Goal: Task Accomplishment & Management: Manage account settings

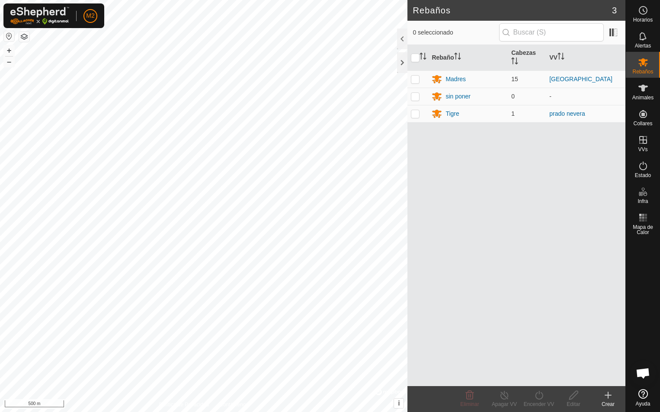
click at [7, 35] on button "button" at bounding box center [9, 36] width 10 height 10
click at [415, 114] on p-checkbox at bounding box center [415, 113] width 9 height 7
checkbox input "true"
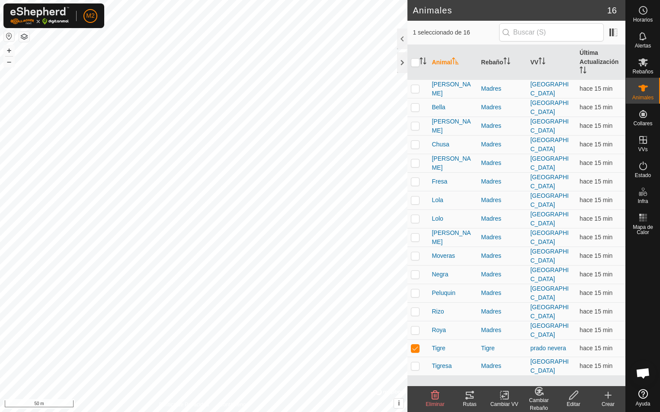
click at [469, 394] on icon at bounding box center [469, 395] width 10 height 10
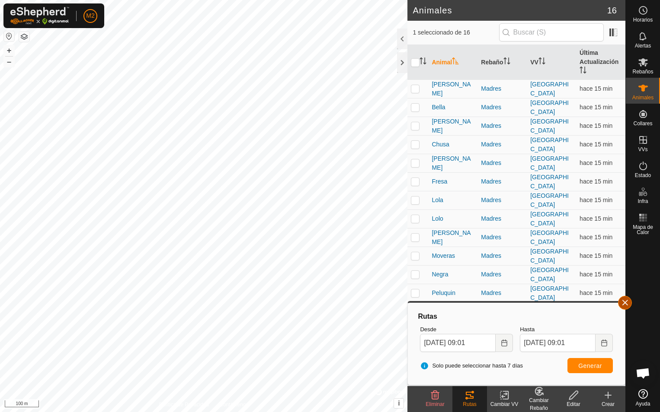
click at [625, 300] on button "button" at bounding box center [625, 303] width 14 height 14
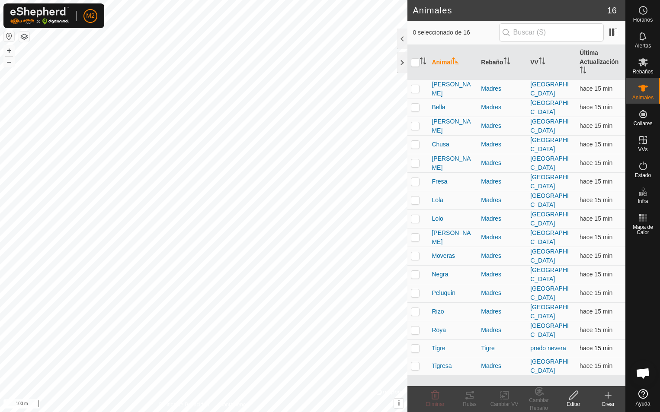
click at [413, 345] on p-checkbox at bounding box center [415, 348] width 9 height 7
click at [399, 62] on div at bounding box center [402, 62] width 10 height 21
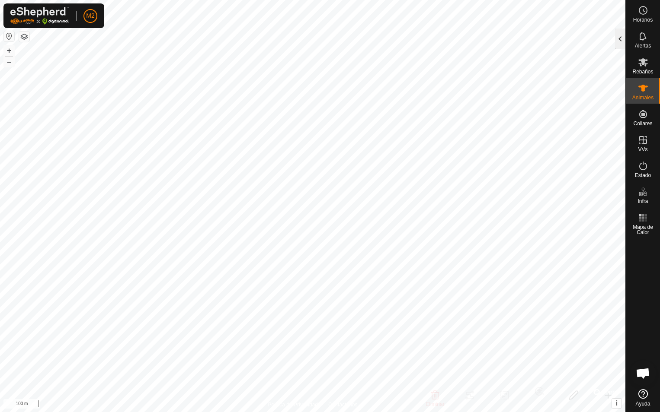
checkbox input "true"
click at [616, 37] on div at bounding box center [620, 39] width 10 height 21
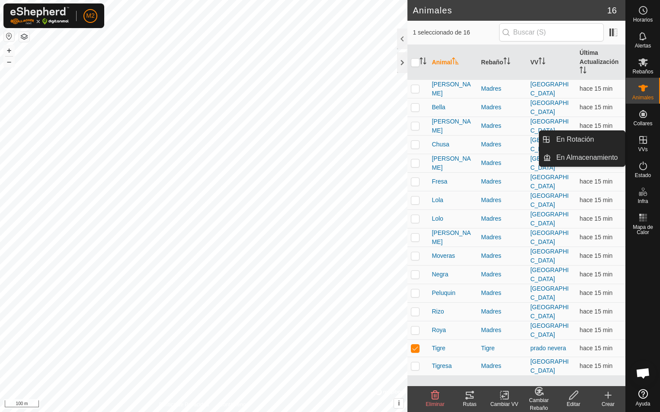
click at [642, 142] on icon at bounding box center [643, 140] width 8 height 8
click at [566, 141] on link "En Rotación" at bounding box center [588, 139] width 74 height 17
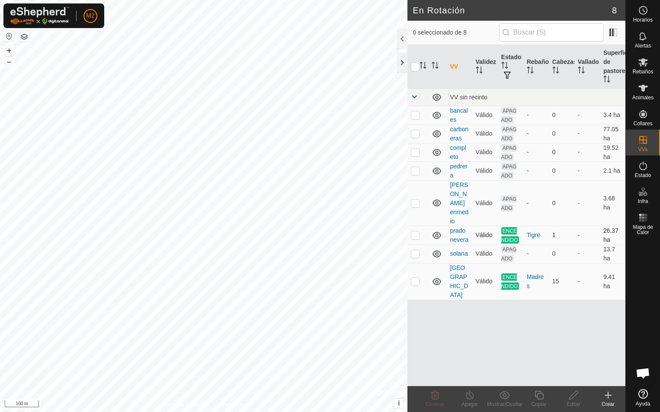
click at [415, 232] on p-checkbox at bounding box center [415, 235] width 9 height 7
checkbox input "true"
click at [468, 397] on icon at bounding box center [469, 395] width 11 height 10
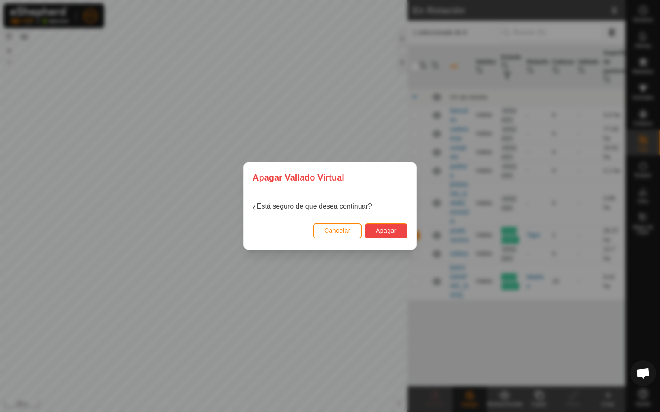
click at [396, 232] on button "Apagar" at bounding box center [386, 231] width 42 height 15
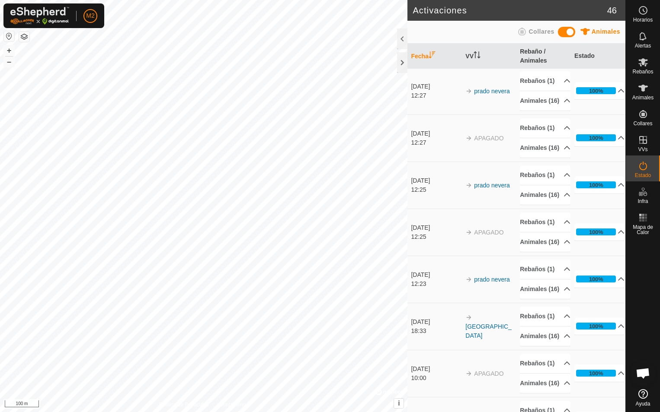
scroll to position [476, 0]
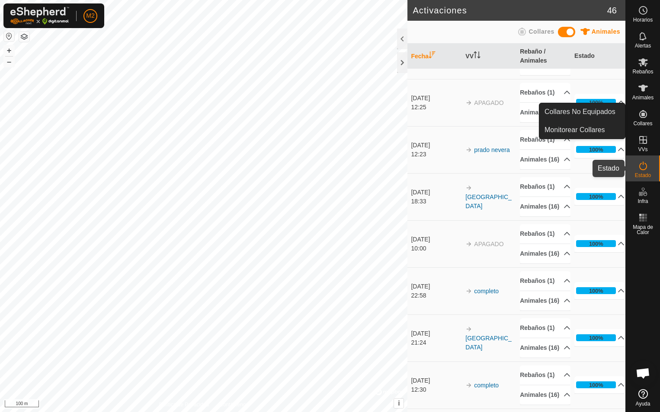
click at [644, 171] on icon at bounding box center [643, 166] width 10 height 10
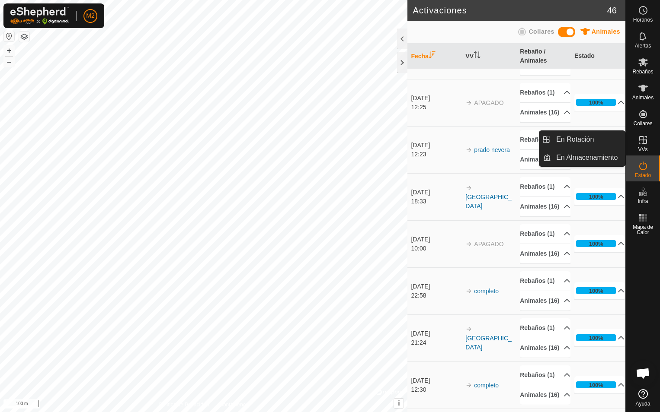
click at [639, 143] on icon at bounding box center [643, 140] width 10 height 10
click at [565, 139] on link "En Rotación" at bounding box center [588, 139] width 74 height 17
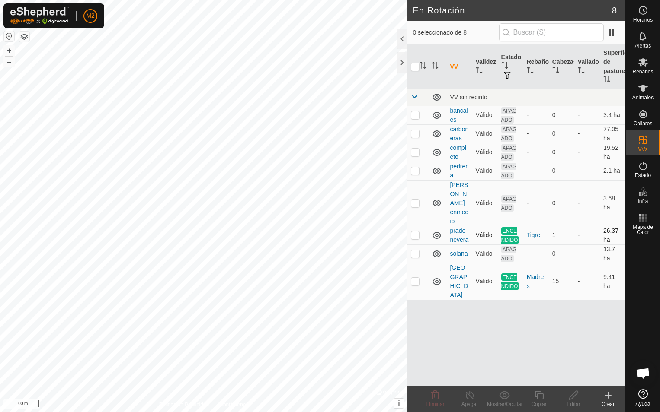
click at [418, 232] on p-checkbox at bounding box center [415, 235] width 9 height 7
checkbox input "true"
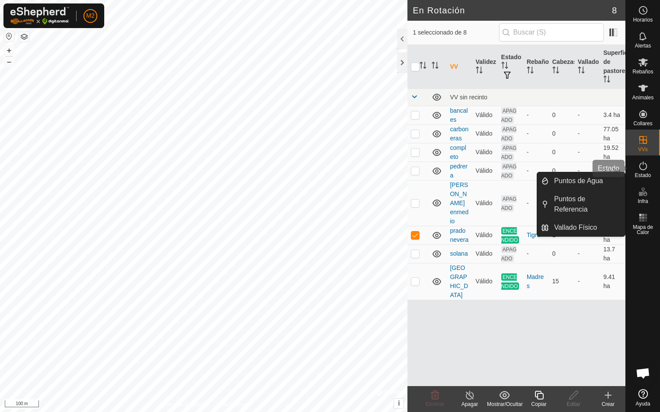
click at [643, 169] on icon at bounding box center [643, 166] width 10 height 10
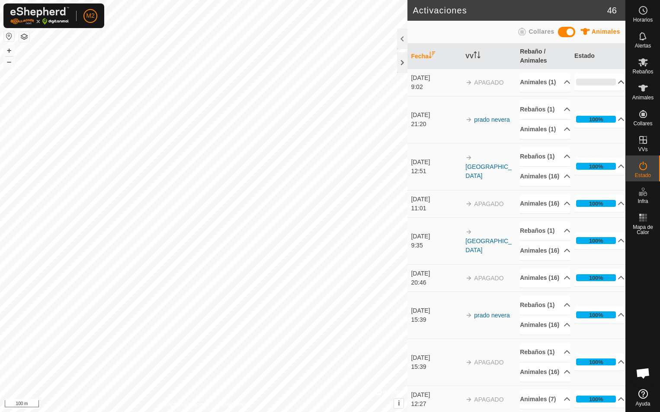
click at [610, 87] on p-accordion-header "0%" at bounding box center [599, 81] width 50 height 17
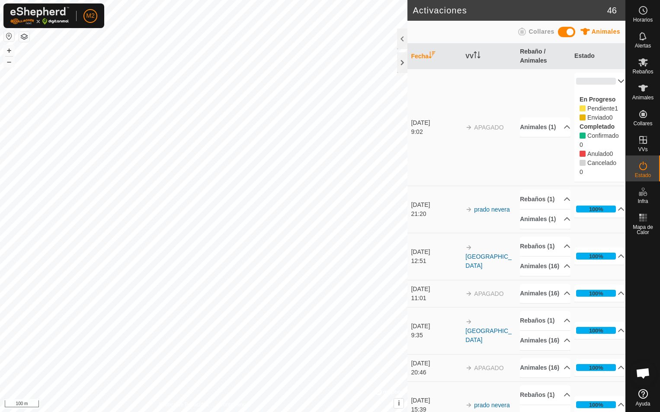
click at [609, 80] on p-accordion-header "0%" at bounding box center [599, 81] width 50 height 17
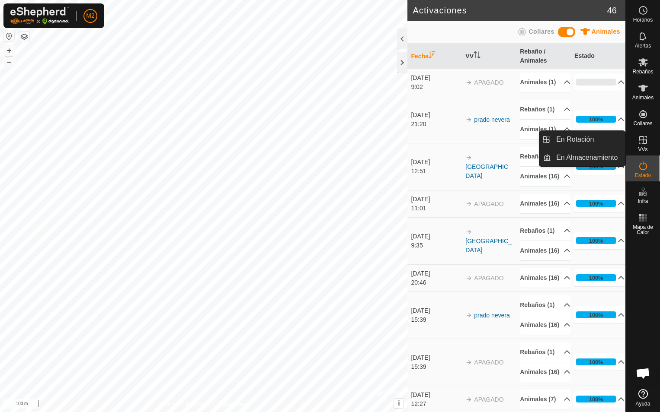
click at [640, 148] on span "VVs" at bounding box center [643, 149] width 10 height 5
click at [575, 139] on link "En Rotación" at bounding box center [588, 139] width 74 height 17
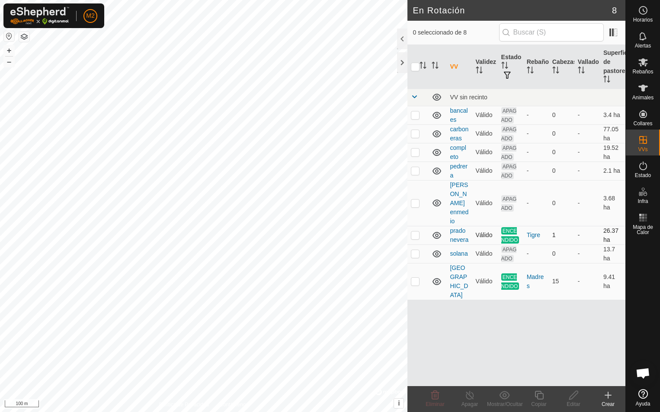
click at [417, 232] on p-checkbox at bounding box center [415, 235] width 9 height 7
checkbox input "true"
click at [641, 172] on es-activation-svg-icon at bounding box center [643, 166] width 16 height 14
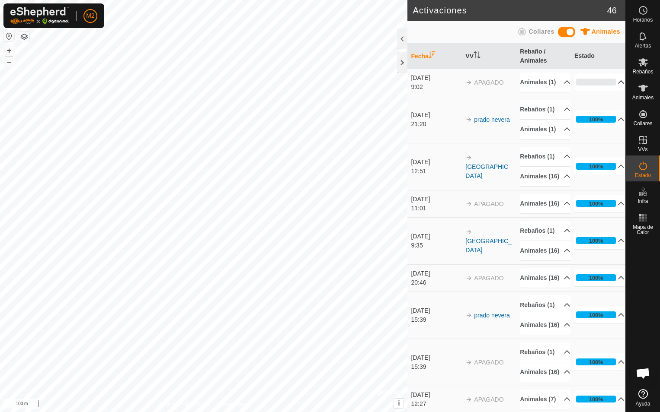
click at [614, 89] on p-accordion-header "0%" at bounding box center [599, 81] width 50 height 17
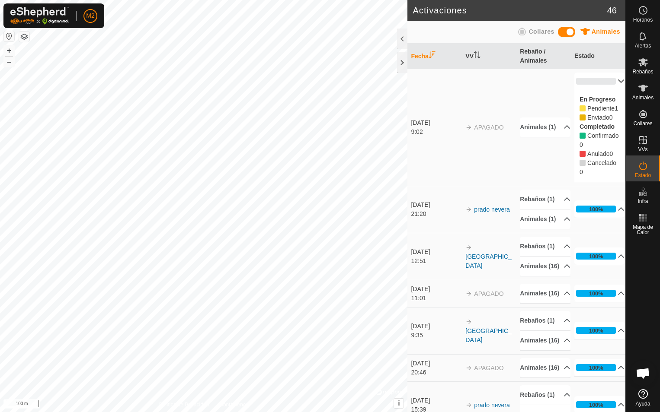
click at [587, 157] on span "Anulado" at bounding box center [598, 153] width 22 height 7
click at [597, 157] on span "Anulado" at bounding box center [598, 153] width 22 height 7
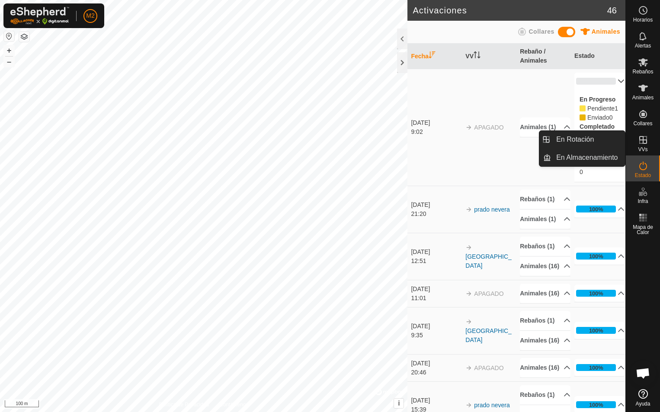
click at [641, 144] on icon at bounding box center [643, 140] width 10 height 10
click at [578, 139] on link "En Rotación" at bounding box center [588, 139] width 74 height 17
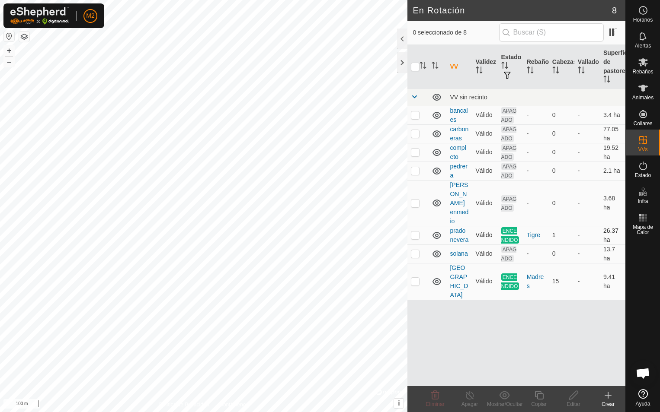
click at [413, 232] on p-checkbox at bounding box center [415, 235] width 9 height 7
checkbox input "true"
click at [472, 398] on line at bounding box center [469, 396] width 7 height 7
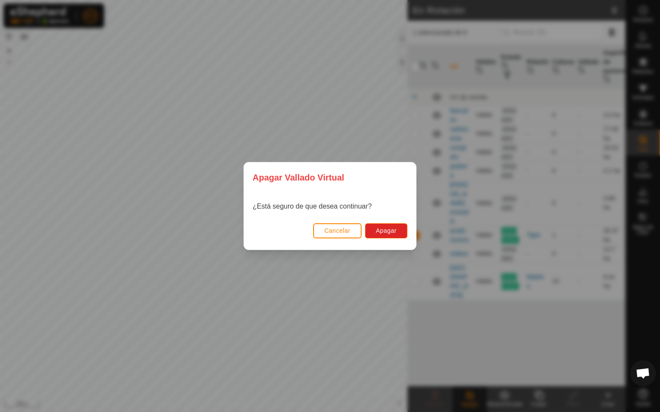
click at [323, 233] on button "Cancelar" at bounding box center [337, 231] width 48 height 15
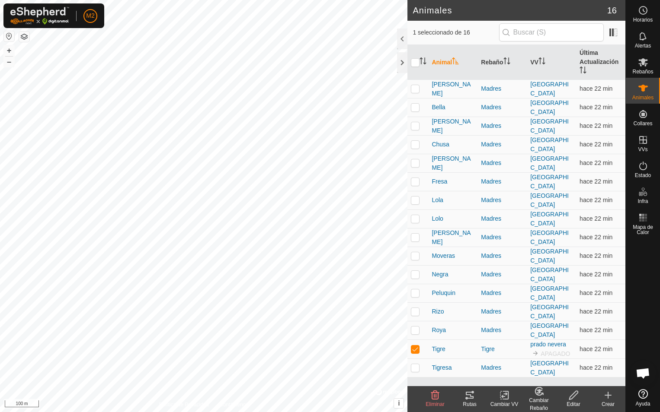
click at [469, 393] on icon at bounding box center [470, 395] width 8 height 7
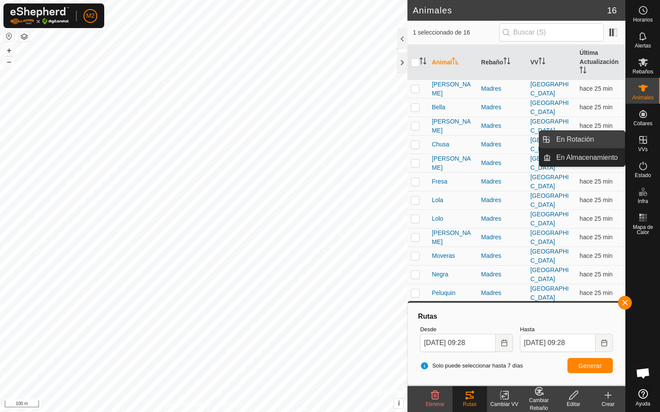
click at [577, 141] on link "En Rotación" at bounding box center [588, 139] width 74 height 17
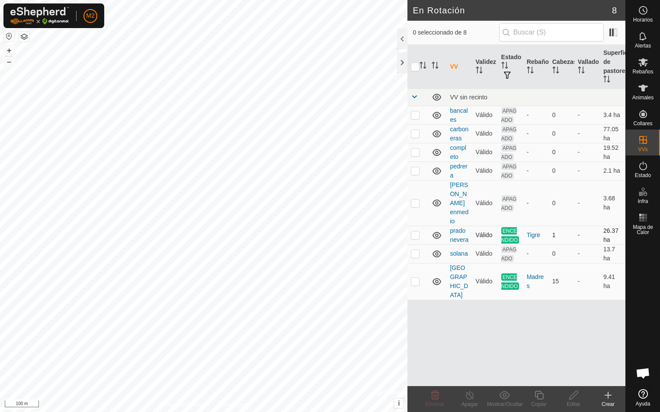
click at [415, 232] on p-checkbox at bounding box center [415, 235] width 9 height 7
checkbox input "true"
click at [469, 396] on line at bounding box center [469, 396] width 7 height 7
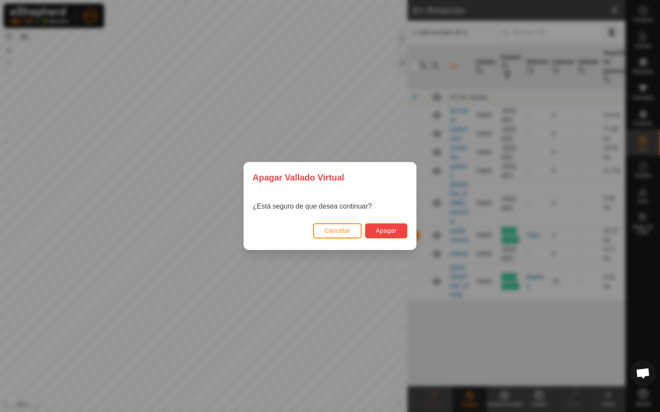
click at [381, 230] on span "Apagar" at bounding box center [386, 230] width 21 height 7
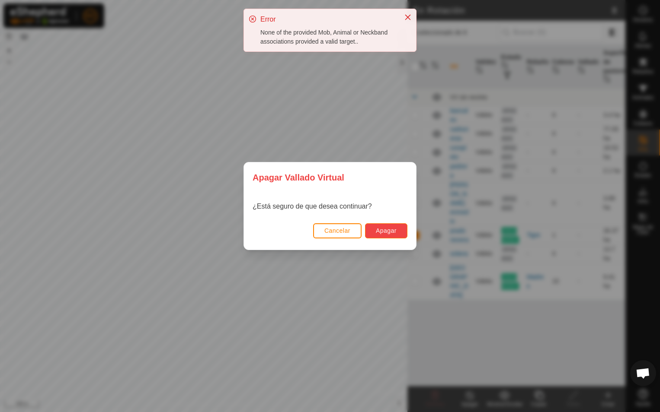
click at [392, 231] on span "Apagar" at bounding box center [386, 230] width 21 height 7
click at [328, 229] on span "Cancelar" at bounding box center [337, 230] width 26 height 7
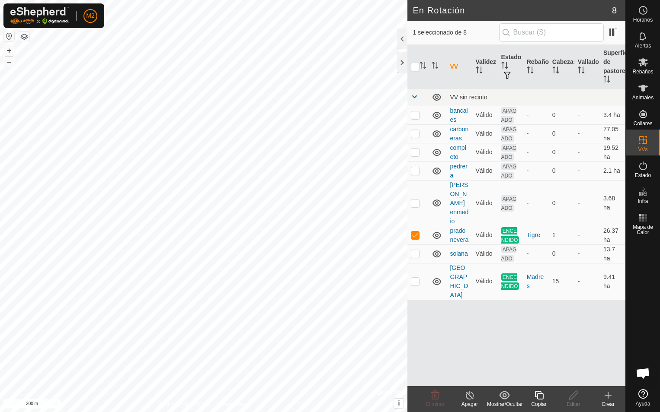
click at [468, 396] on icon at bounding box center [469, 395] width 11 height 10
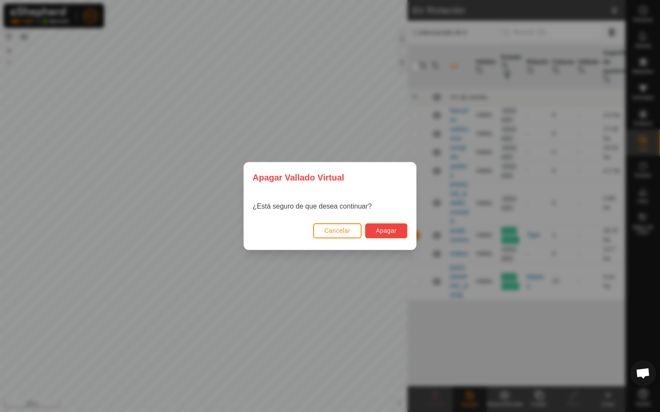
click at [387, 227] on button "Apagar" at bounding box center [386, 231] width 42 height 15
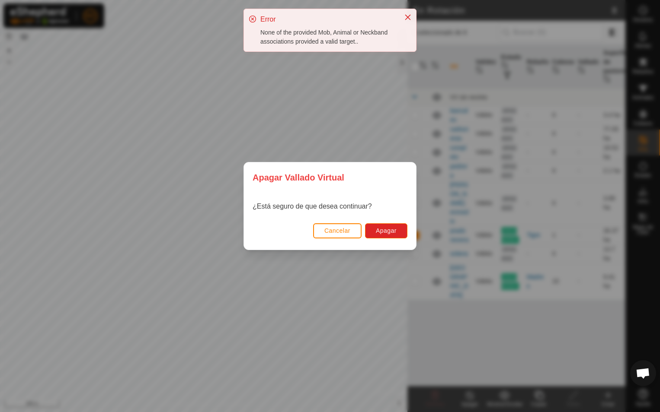
drag, startPoint x: 410, startPoint y: 16, endPoint x: 411, endPoint y: 89, distance: 73.5
click at [410, 17] on icon "Close" at bounding box center [407, 17] width 7 height 7
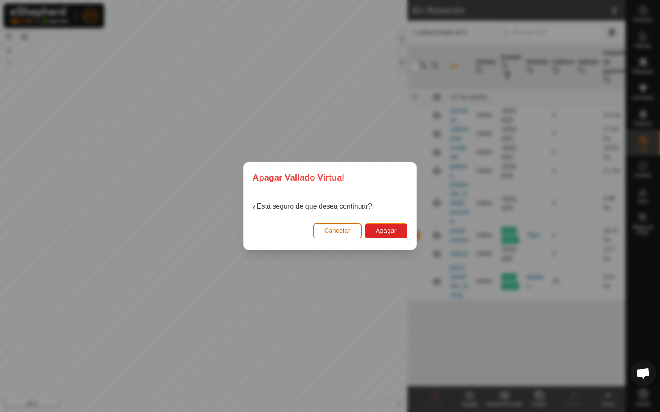
click at [332, 230] on span "Cancelar" at bounding box center [337, 230] width 26 height 7
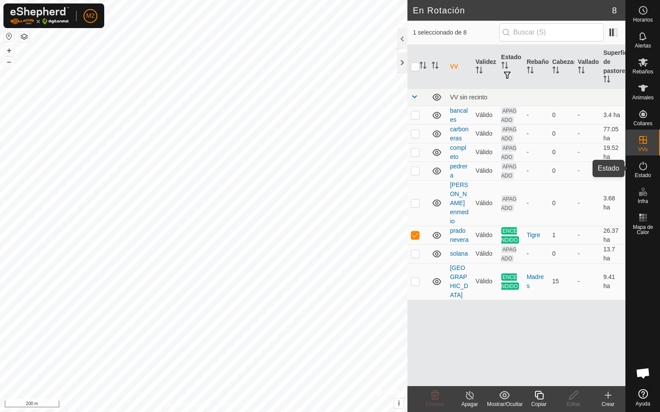
click at [642, 172] on es-activation-svg-icon at bounding box center [643, 166] width 16 height 14
click at [573, 398] on icon at bounding box center [573, 395] width 11 height 10
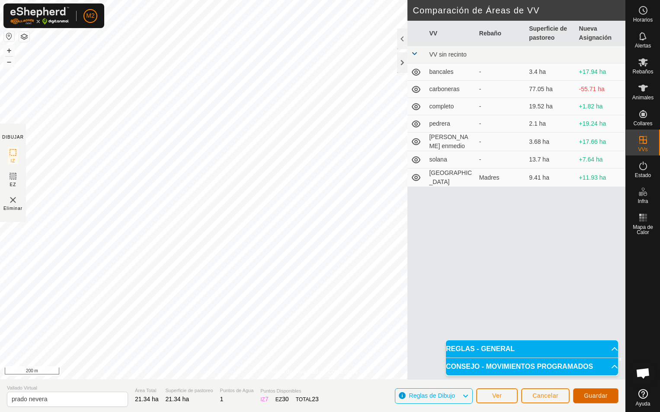
click at [594, 393] on span "Guardar" at bounding box center [596, 396] width 24 height 7
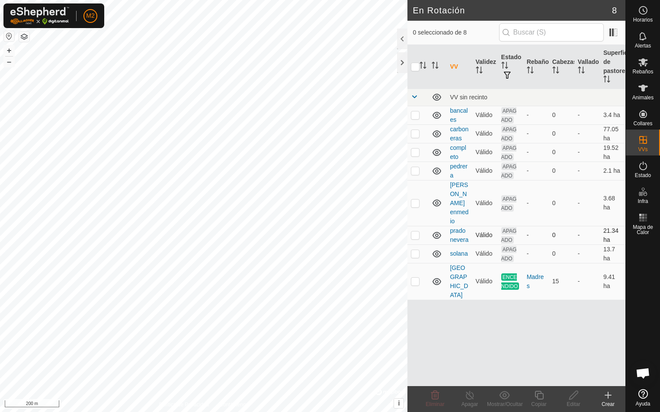
click at [415, 232] on p-checkbox at bounding box center [415, 235] width 9 height 7
checkbox input "true"
click at [639, 169] on icon at bounding box center [643, 166] width 10 height 10
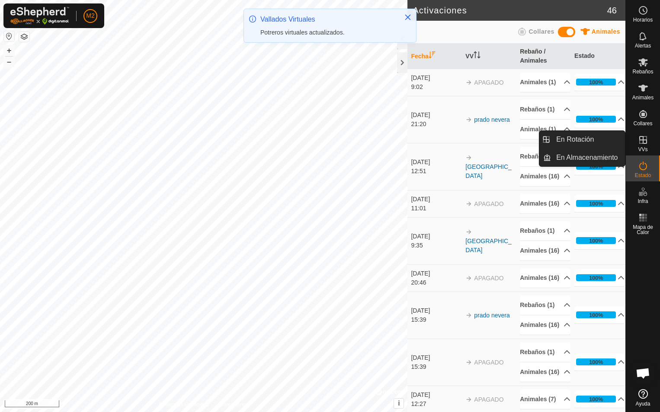
click at [645, 141] on icon at bounding box center [643, 140] width 8 height 8
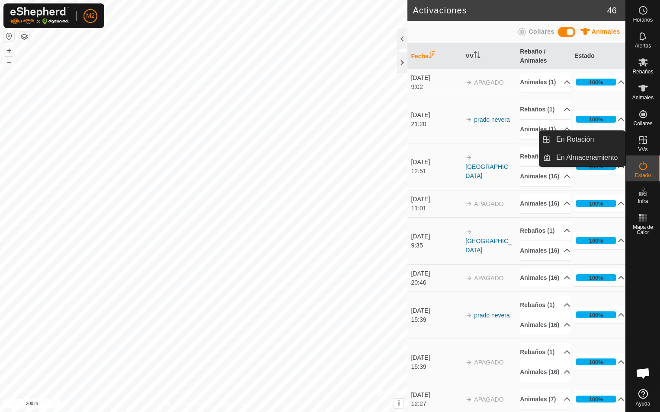
click at [642, 143] on icon at bounding box center [643, 140] width 10 height 10
click at [589, 137] on link "En Rotación" at bounding box center [588, 139] width 74 height 17
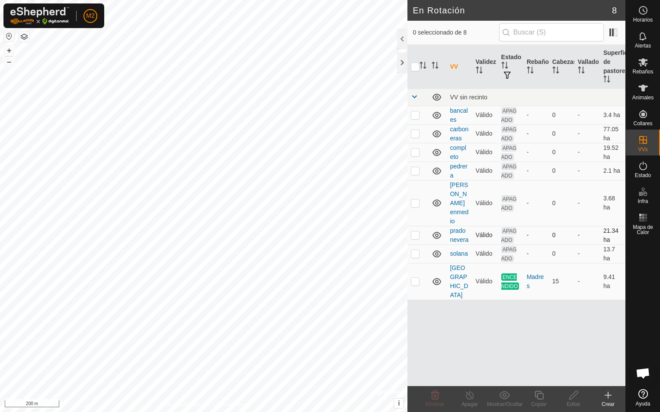
click at [415, 232] on p-checkbox at bounding box center [415, 235] width 9 height 7
checkbox input "true"
click at [644, 91] on icon at bounding box center [643, 88] width 10 height 7
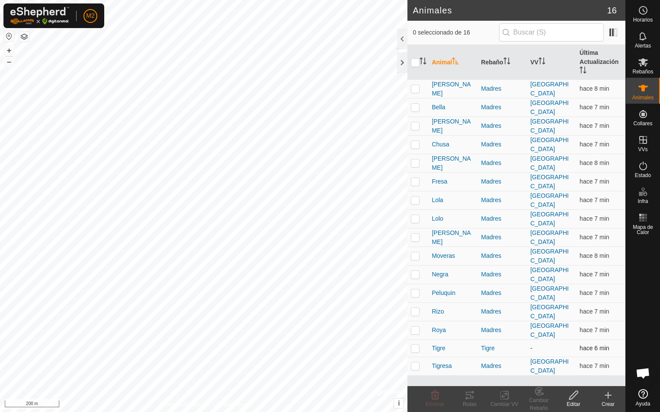
click at [418, 345] on p-checkbox at bounding box center [415, 348] width 9 height 7
checkbox input "true"
click at [639, 64] on icon at bounding box center [643, 62] width 10 height 10
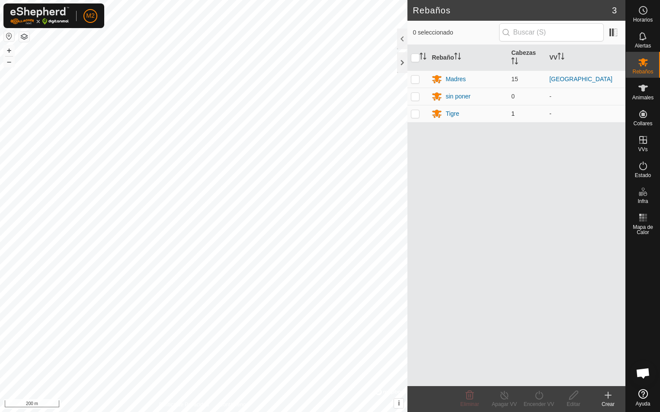
click at [417, 112] on p-checkbox at bounding box center [415, 113] width 9 height 7
checkbox input "true"
click at [537, 396] on icon at bounding box center [538, 395] width 11 height 10
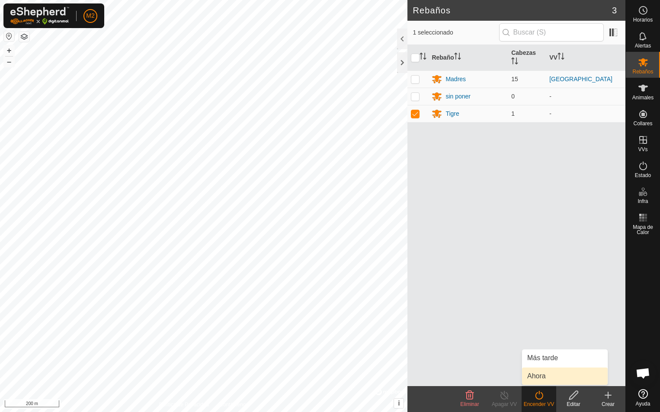
click at [530, 378] on link "Ahora" at bounding box center [565, 376] width 86 height 17
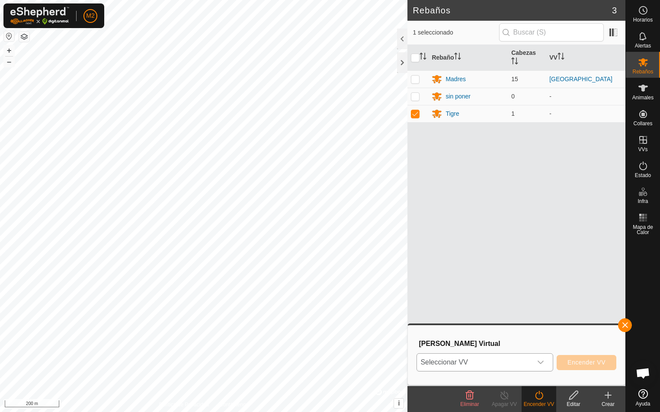
click at [546, 358] on div "dropdown trigger" at bounding box center [540, 362] width 17 height 17
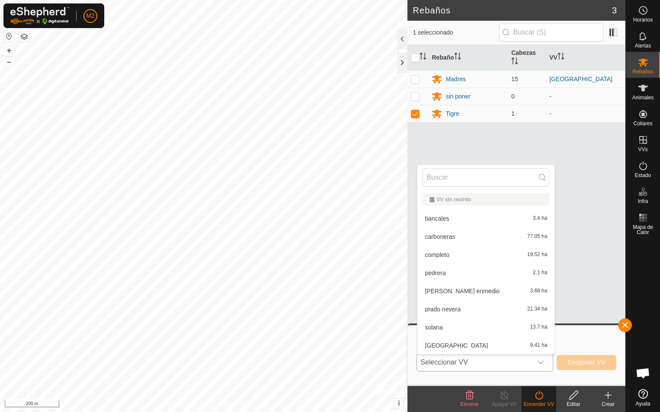
click at [446, 308] on li "prado nevera 21.34 ha" at bounding box center [485, 309] width 137 height 17
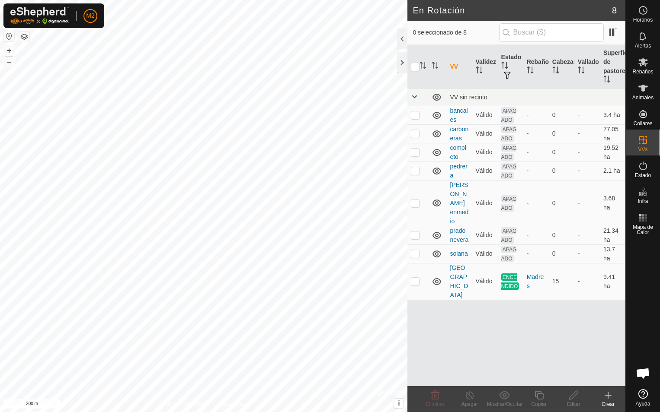
checkbox input "true"
click at [571, 399] on icon at bounding box center [573, 395] width 11 height 10
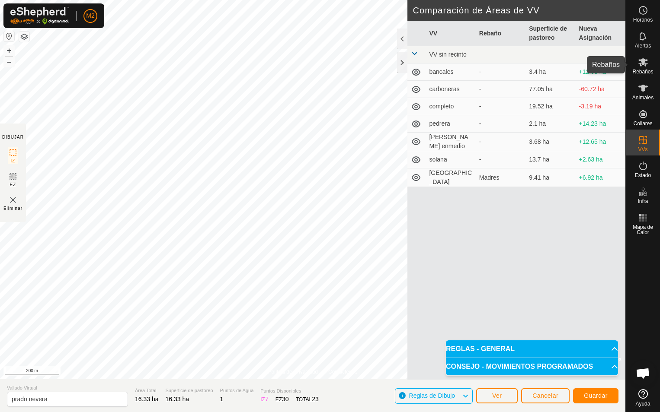
click at [643, 67] on icon at bounding box center [643, 62] width 10 height 10
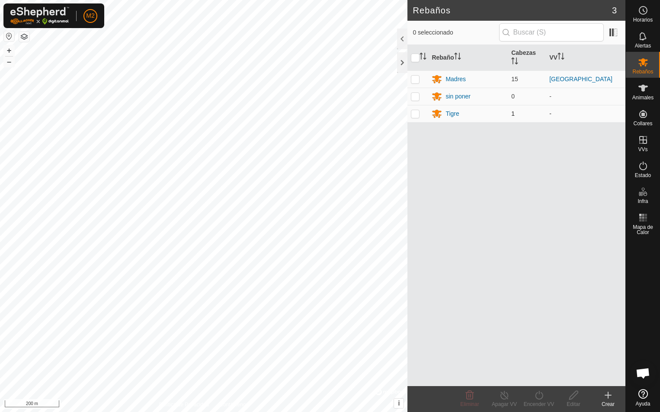
click at [417, 113] on p-checkbox at bounding box center [415, 113] width 9 height 7
checkbox input "true"
click at [535, 397] on icon at bounding box center [538, 395] width 11 height 10
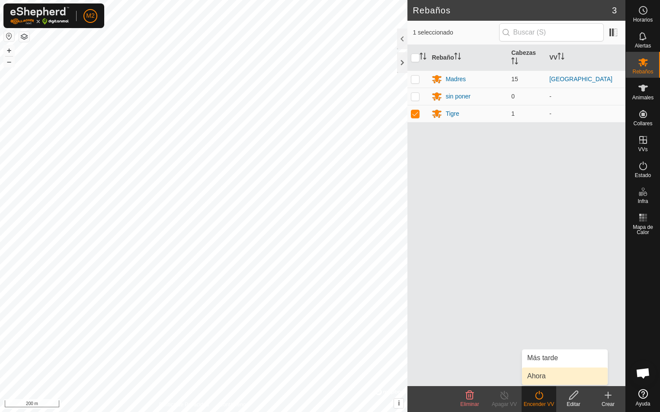
click at [542, 376] on link "Ahora" at bounding box center [565, 376] width 86 height 17
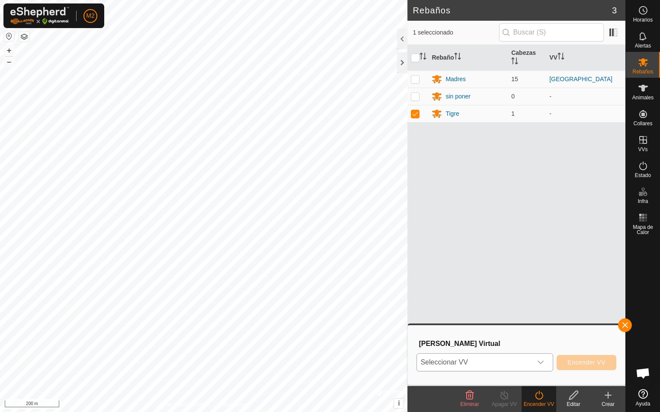
click at [544, 364] on icon "dropdown trigger" at bounding box center [540, 362] width 7 height 7
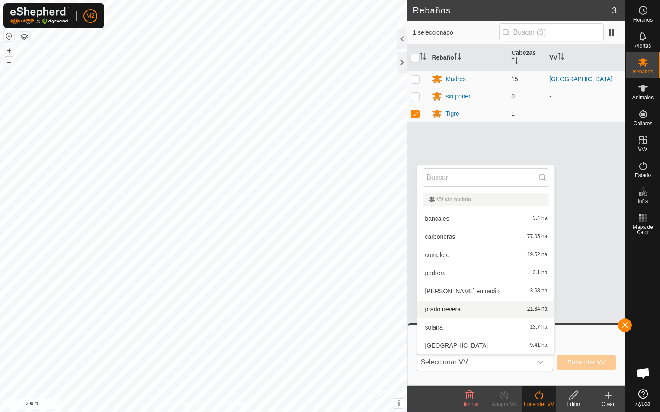
click at [440, 309] on li "prado nevera 21.34 ha" at bounding box center [485, 309] width 137 height 17
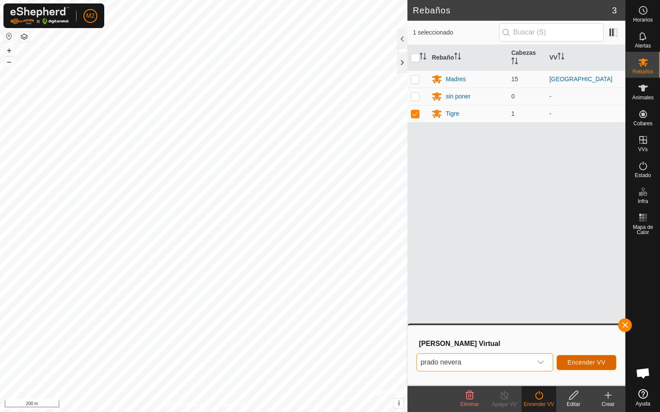
click at [578, 364] on span "Encender VV" at bounding box center [586, 362] width 38 height 7
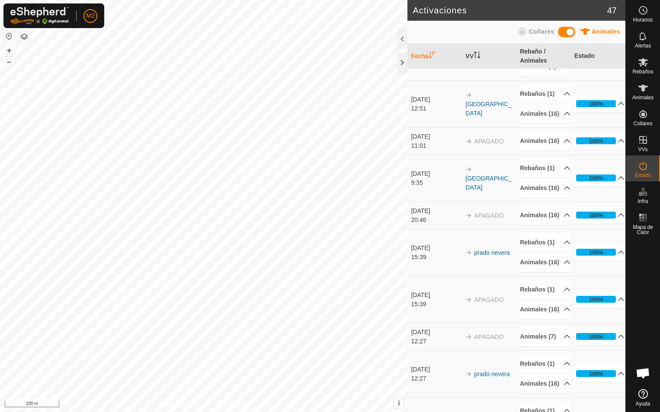
scroll to position [43, 0]
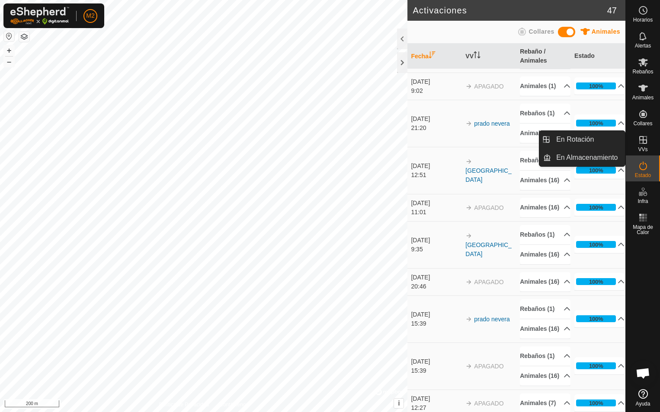
click at [641, 144] on icon at bounding box center [643, 140] width 10 height 10
click at [587, 136] on link "En Rotación" at bounding box center [588, 139] width 74 height 17
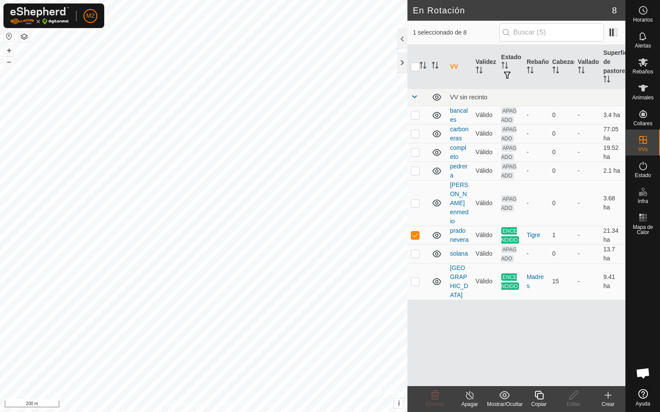
click at [468, 393] on icon at bounding box center [470, 395] width 8 height 9
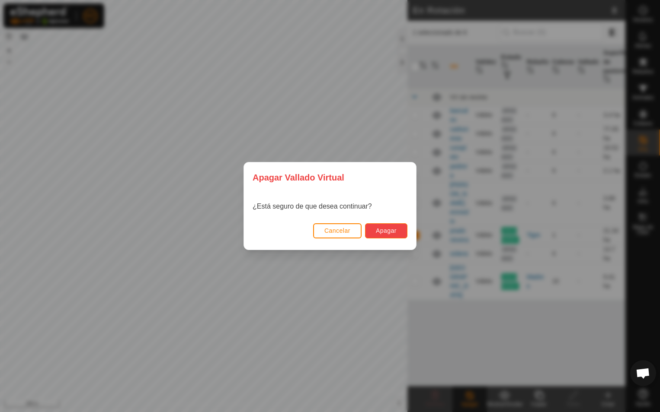
click at [388, 227] on span "Apagar" at bounding box center [386, 230] width 21 height 7
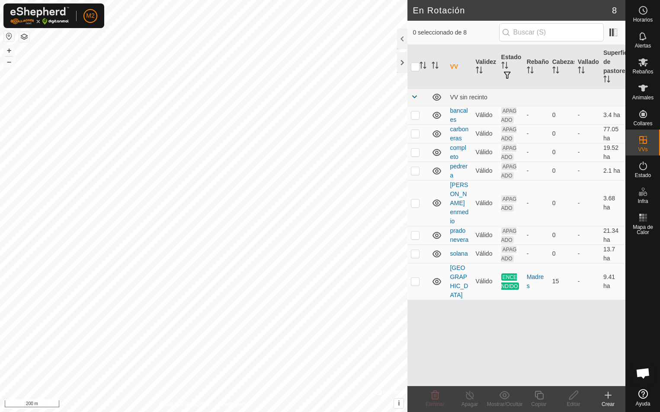
checkbox input "true"
click at [575, 396] on icon at bounding box center [573, 395] width 9 height 9
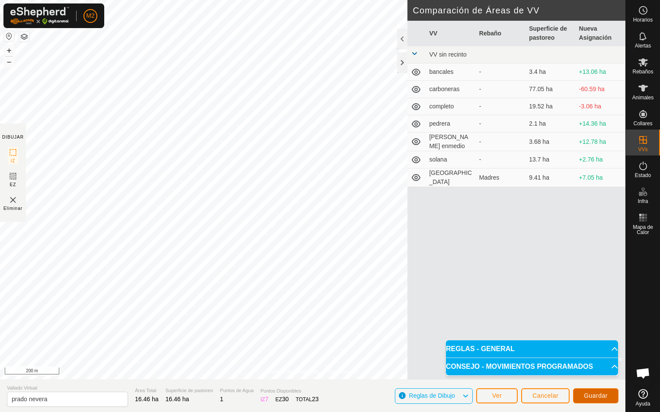
click at [597, 397] on span "Guardar" at bounding box center [596, 396] width 24 height 7
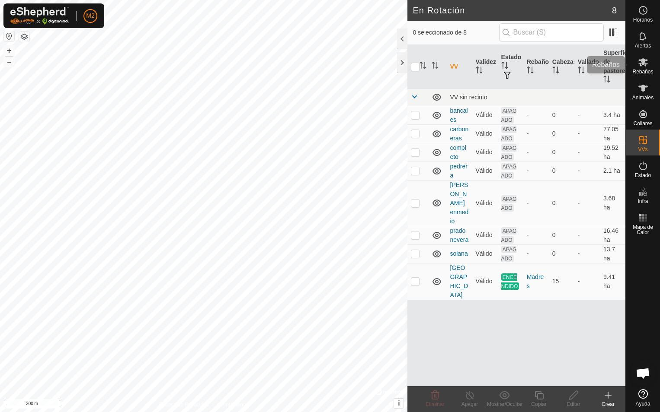
click at [641, 67] on icon at bounding box center [643, 62] width 10 height 10
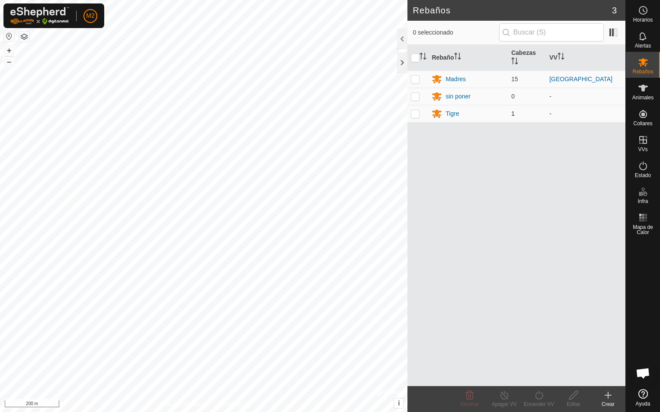
click at [415, 115] on p-checkbox at bounding box center [415, 113] width 9 height 7
checkbox input "true"
click at [538, 399] on icon at bounding box center [539, 395] width 8 height 9
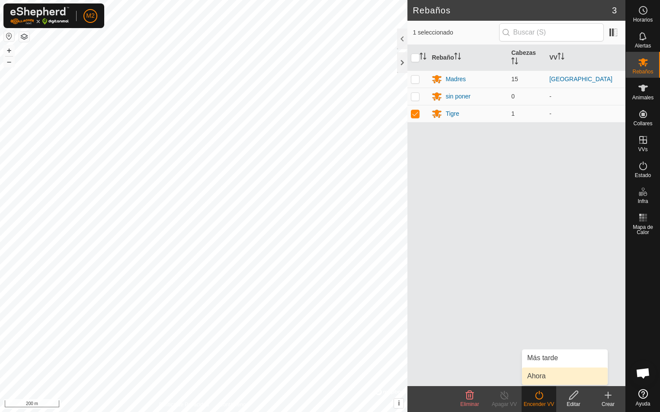
click at [535, 380] on link "Ahora" at bounding box center [565, 376] width 86 height 17
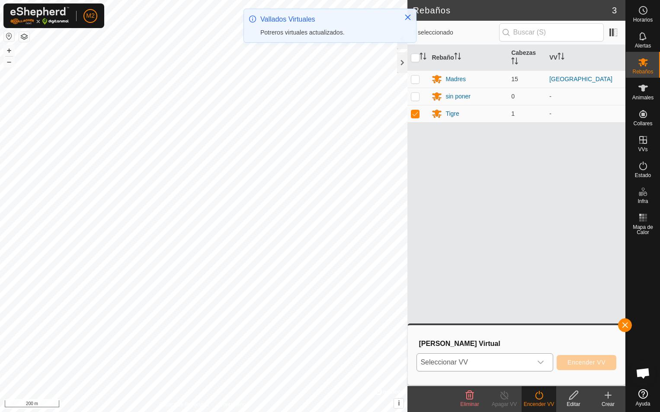
click at [544, 360] on icon "dropdown trigger" at bounding box center [540, 362] width 7 height 7
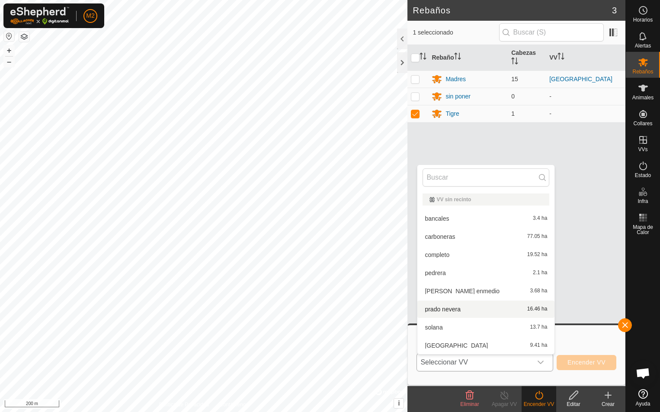
click at [452, 307] on li "prado nevera 16.46 ha" at bounding box center [485, 309] width 137 height 17
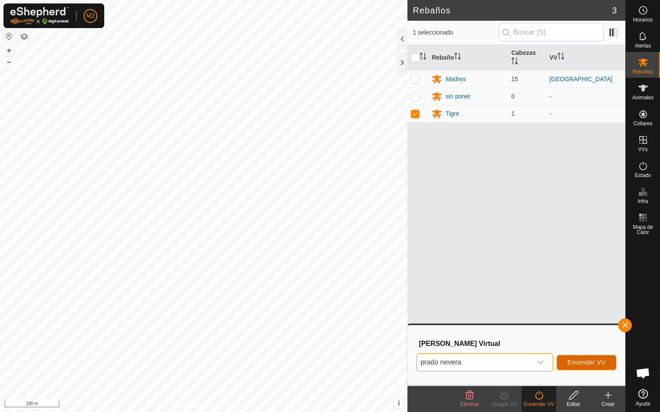
click at [580, 363] on span "Encender VV" at bounding box center [586, 362] width 38 height 7
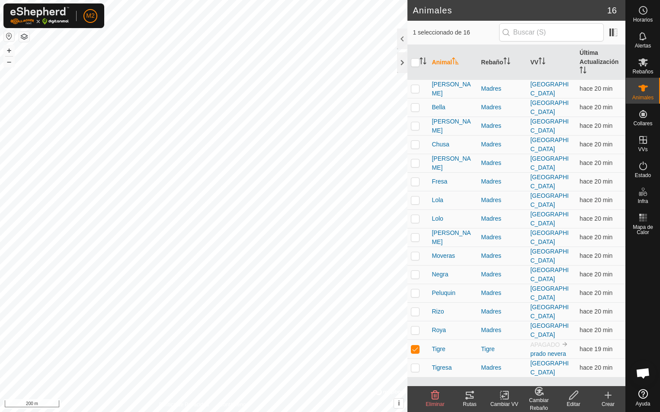
click at [466, 398] on icon at bounding box center [470, 395] width 8 height 7
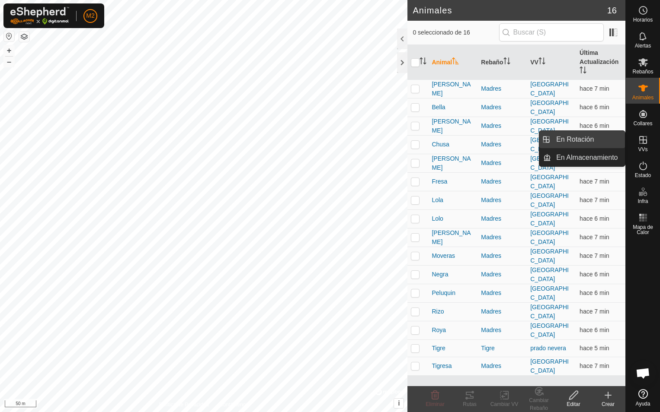
click at [575, 142] on link "En Rotación" at bounding box center [588, 139] width 74 height 17
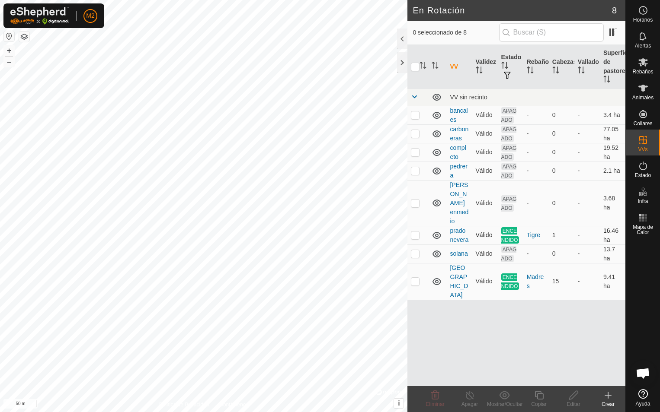
click at [417, 232] on p-checkbox at bounding box center [415, 235] width 9 height 7
checkbox input "true"
click at [469, 398] on icon at bounding box center [469, 395] width 11 height 10
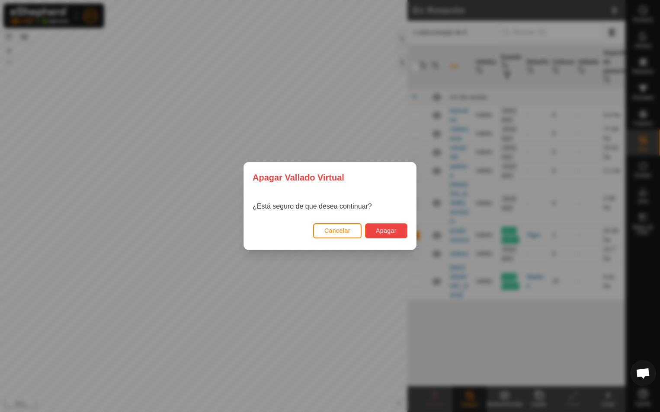
click at [389, 233] on span "Apagar" at bounding box center [386, 230] width 21 height 7
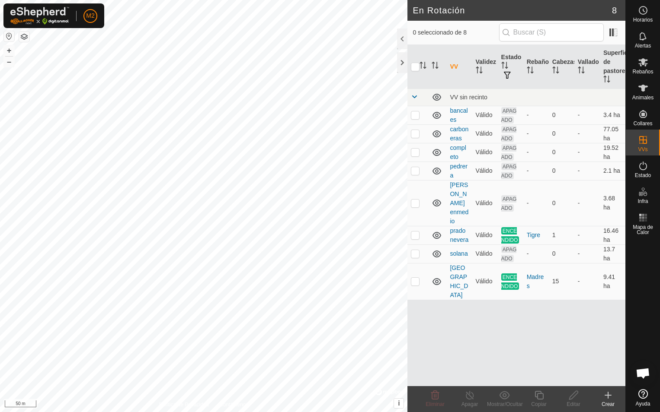
checkbox input "true"
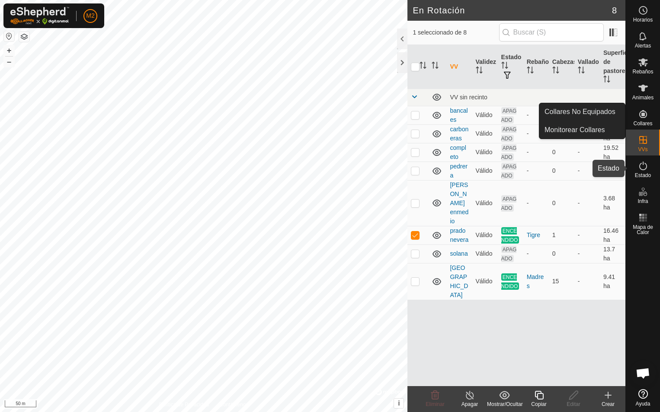
click at [640, 169] on icon at bounding box center [643, 166] width 8 height 9
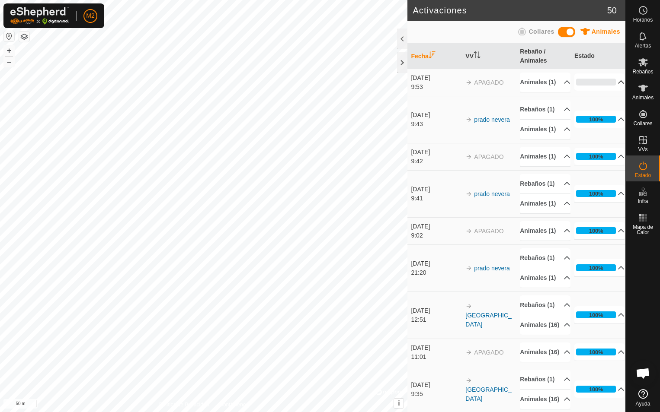
click at [606, 88] on p-accordion-header "0%" at bounding box center [599, 81] width 50 height 17
click at [609, 86] on p-accordion-header "0%" at bounding box center [599, 81] width 50 height 17
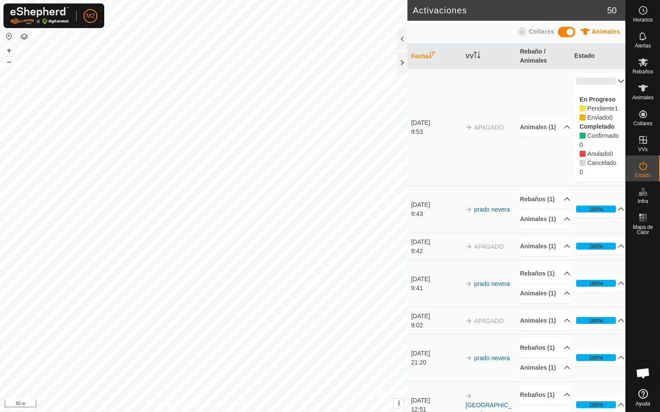
click at [609, 86] on p-accordion-header "0%" at bounding box center [599, 81] width 50 height 17
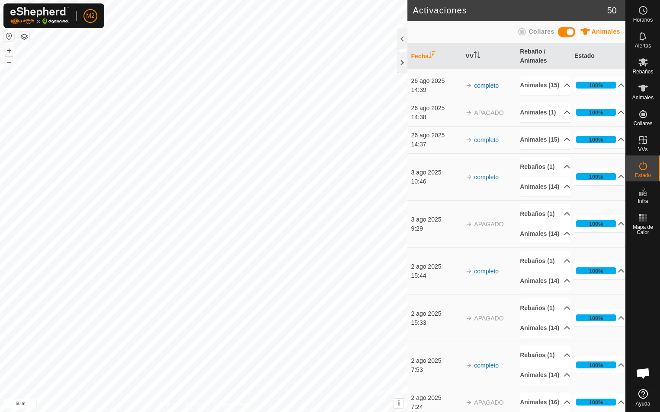
scroll to position [1470, 0]
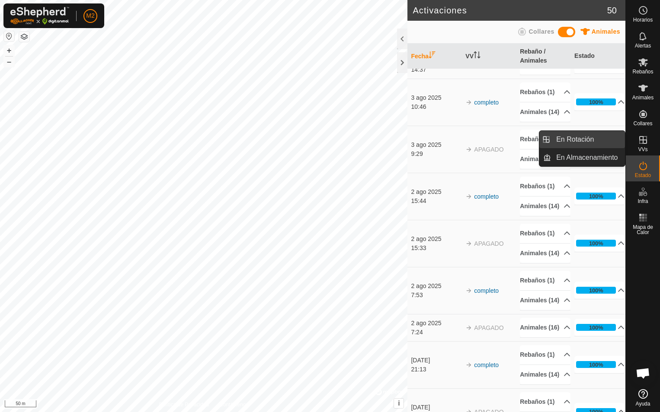
click at [578, 141] on link "En Rotación" at bounding box center [588, 139] width 74 height 17
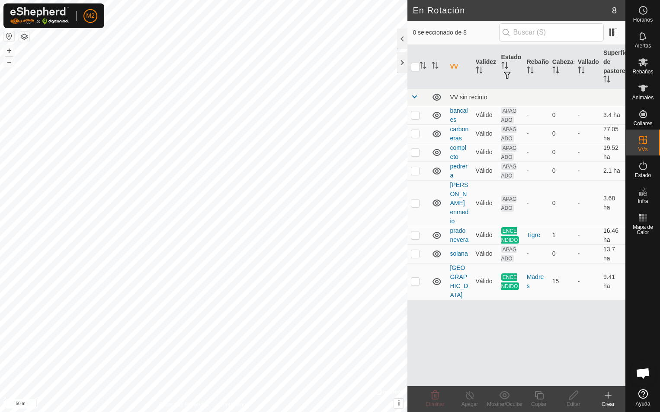
click at [413, 232] on p-checkbox at bounding box center [415, 235] width 9 height 7
checkbox input "true"
click at [474, 393] on icon at bounding box center [469, 395] width 11 height 10
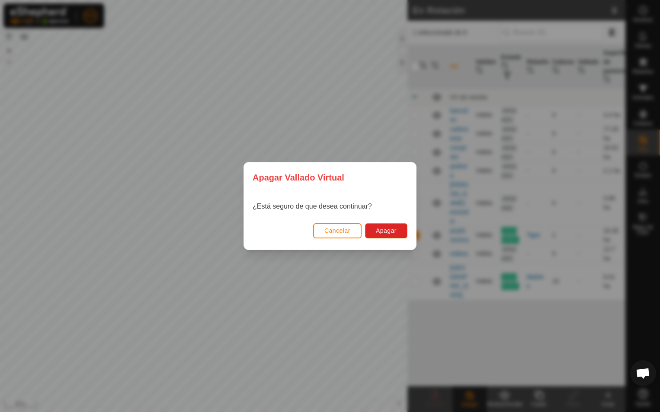
click at [345, 231] on span "Cancelar" at bounding box center [337, 230] width 26 height 7
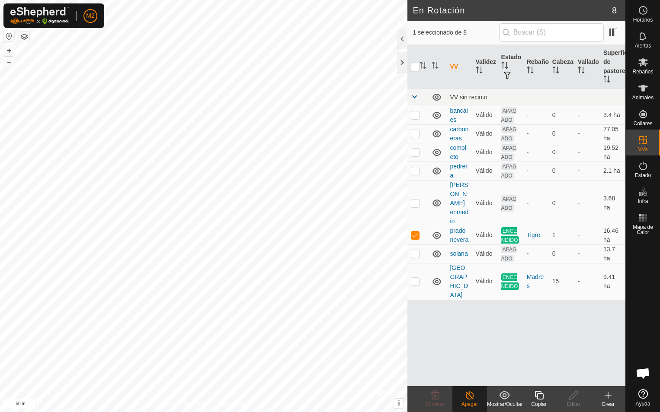
click at [468, 399] on icon at bounding box center [470, 395] width 8 height 9
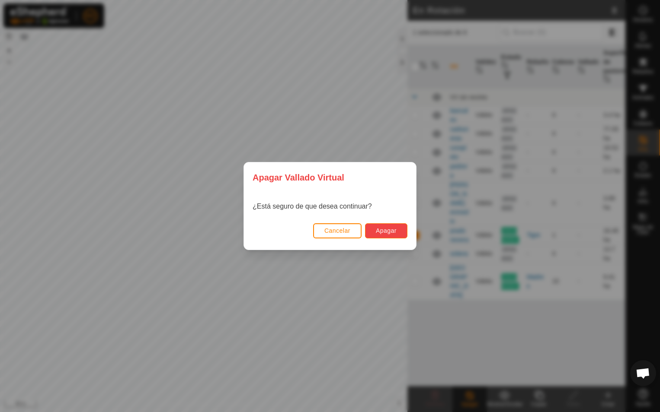
click at [377, 235] on button "Apagar" at bounding box center [386, 231] width 42 height 15
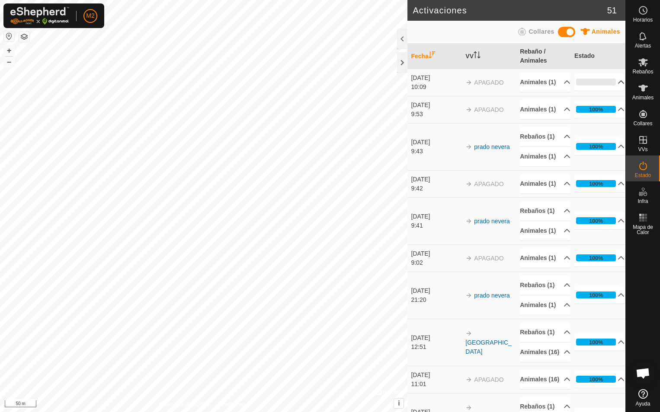
click at [596, 89] on p-accordion-header "0%" at bounding box center [599, 81] width 50 height 17
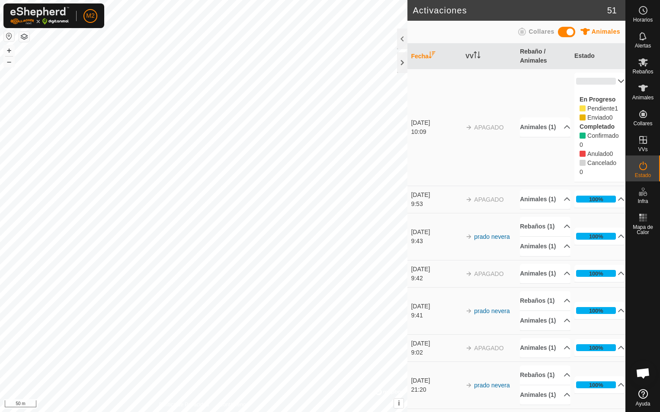
click at [596, 89] on p-accordion-header "0%" at bounding box center [599, 81] width 50 height 17
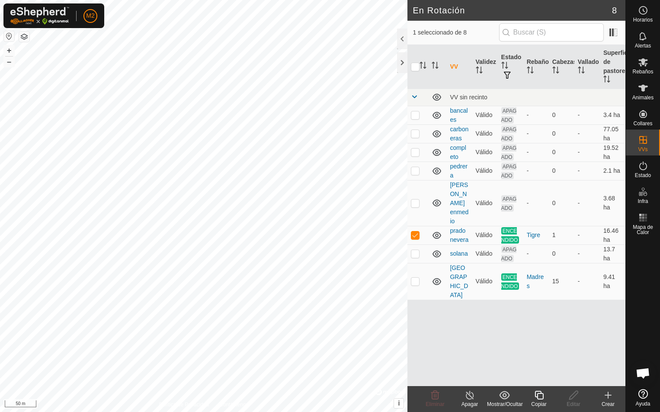
click at [506, 398] on icon at bounding box center [504, 395] width 11 height 10
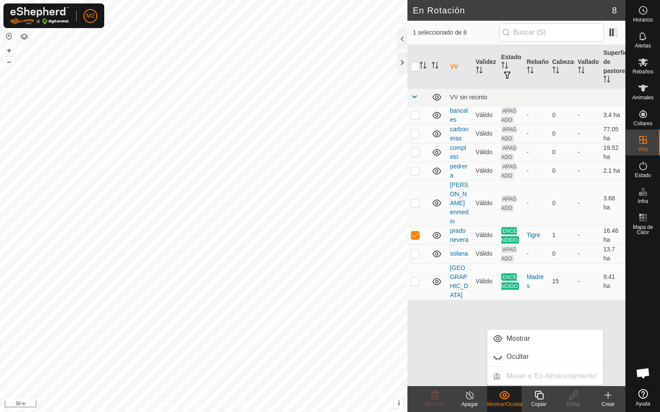
click at [506, 398] on icon at bounding box center [504, 395] width 11 height 10
click at [471, 396] on icon at bounding box center [469, 395] width 11 height 10
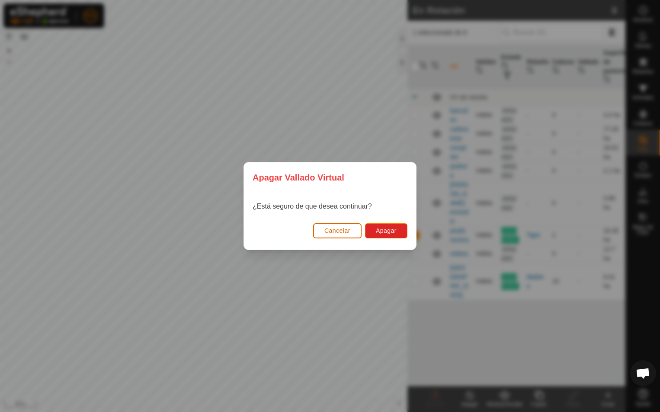
click at [334, 232] on span "Cancelar" at bounding box center [337, 230] width 26 height 7
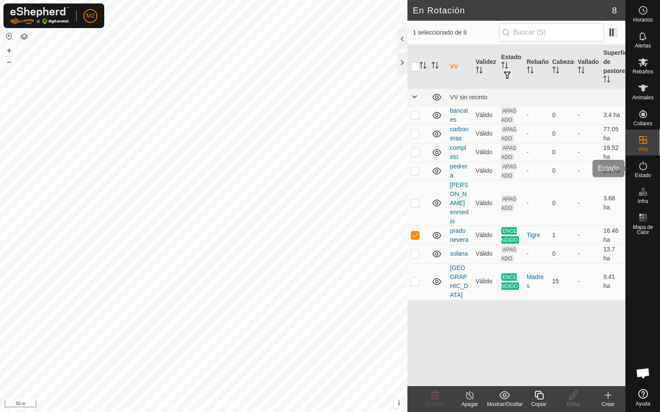
click at [644, 171] on es-activation-svg-icon at bounding box center [643, 166] width 16 height 14
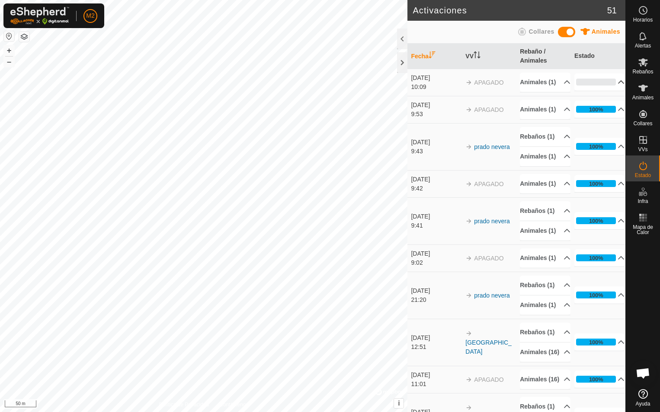
click at [610, 88] on p-accordion-header "0%" at bounding box center [599, 81] width 50 height 17
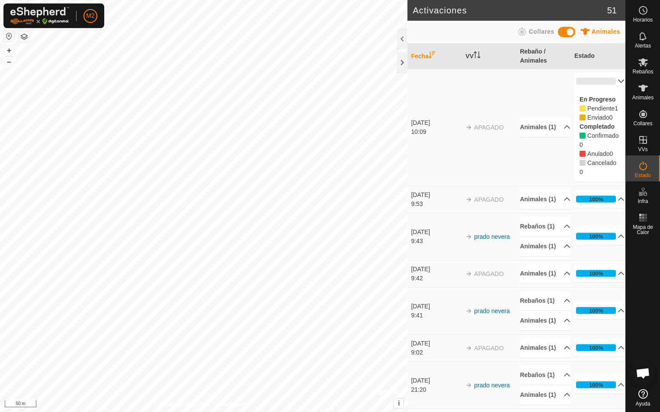
click at [421, 132] on div "10:09" at bounding box center [436, 132] width 50 height 9
click at [532, 131] on p-accordion-header "Animales (1)" at bounding box center [545, 127] width 50 height 19
click at [532, 125] on p-accordion-header "Animales (1)" at bounding box center [545, 115] width 50 height 19
click at [532, 131] on p-accordion-header "Animales (1)" at bounding box center [545, 127] width 50 height 19
click at [527, 140] on link "Tigre" at bounding box center [533, 136] width 13 height 7
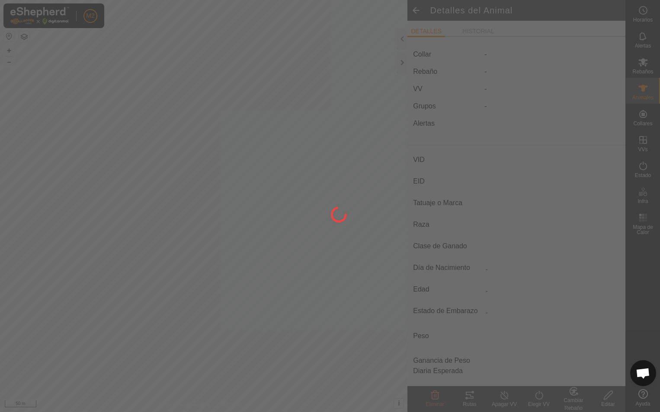
type input "Tigre"
type input "000060202917833"
type input "-"
type input "Serrana"
type input "-"
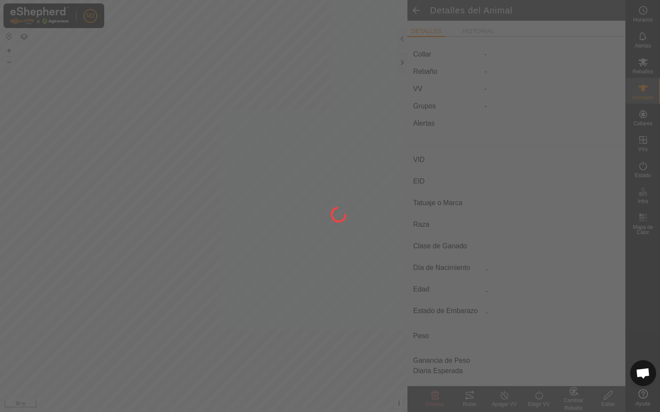
type input "02/2018"
type input "7 years 9 months"
type input "0 kg"
type input "-"
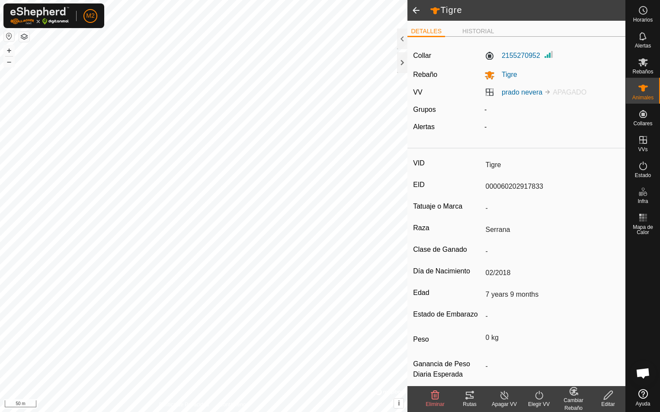
click at [536, 396] on icon at bounding box center [539, 395] width 8 height 9
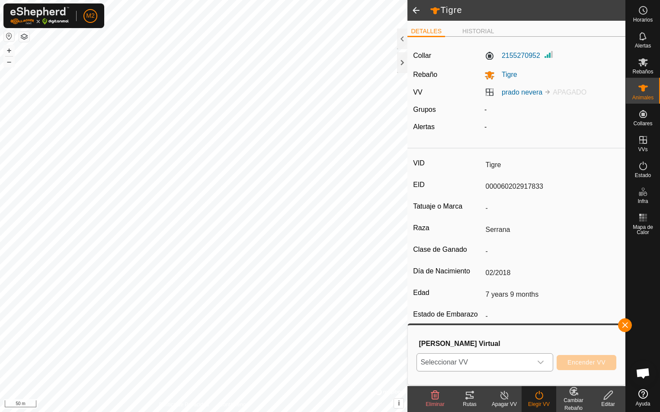
click at [511, 365] on span "Seleccionar VV" at bounding box center [474, 362] width 115 height 17
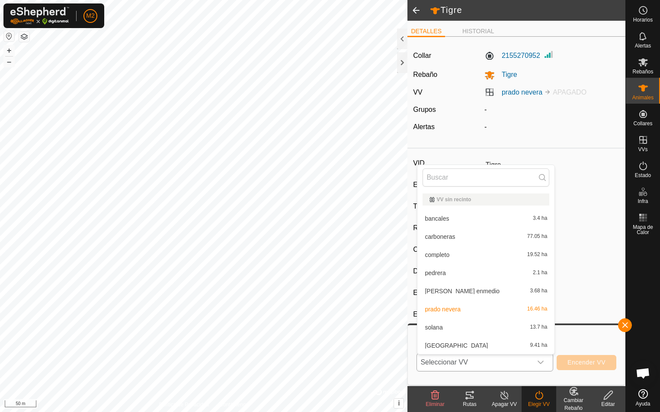
click at [449, 306] on li "prado nevera 16.46 ha" at bounding box center [485, 309] width 137 height 17
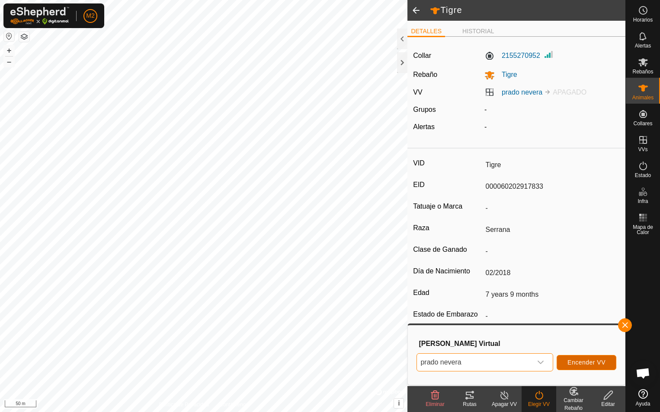
click at [582, 363] on span "Encender VV" at bounding box center [586, 362] width 38 height 7
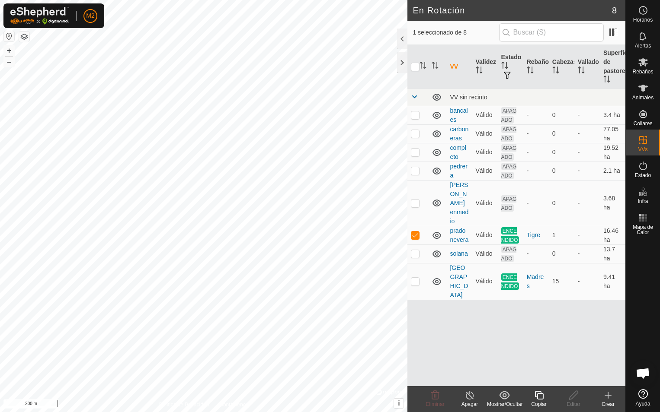
click at [467, 397] on icon at bounding box center [469, 395] width 11 height 10
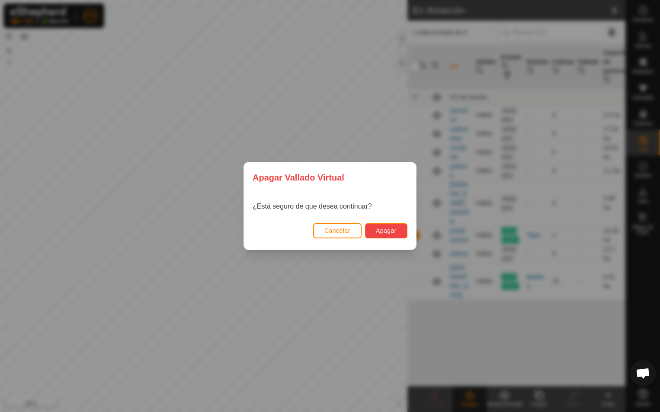
click at [390, 235] on button "Apagar" at bounding box center [386, 231] width 42 height 15
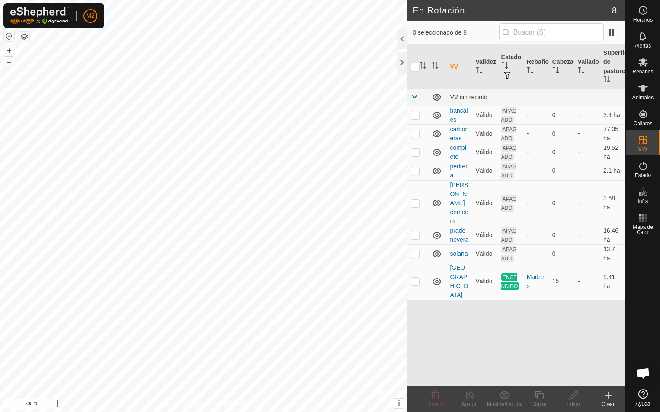
checkbox input "true"
click at [573, 397] on icon at bounding box center [573, 395] width 9 height 9
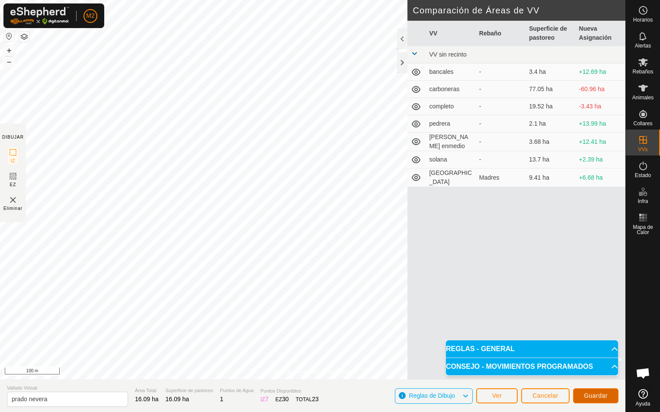
click at [596, 397] on span "Guardar" at bounding box center [596, 396] width 24 height 7
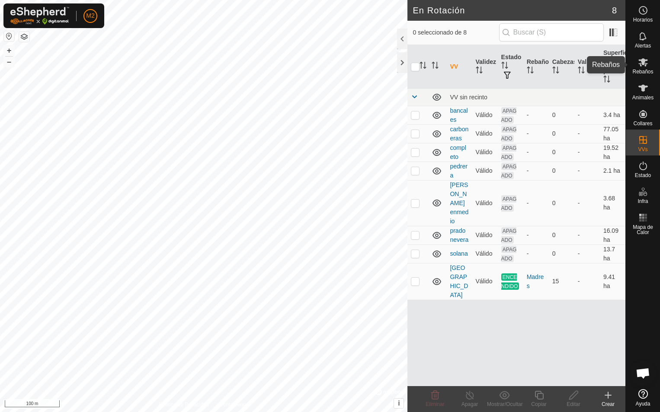
click at [642, 63] on icon at bounding box center [643, 62] width 10 height 8
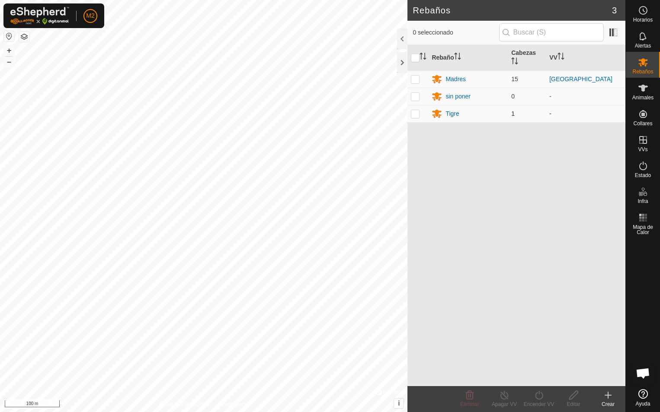
click at [415, 114] on p-checkbox at bounding box center [415, 113] width 9 height 7
checkbox input "true"
click at [536, 399] on icon at bounding box center [538, 395] width 11 height 10
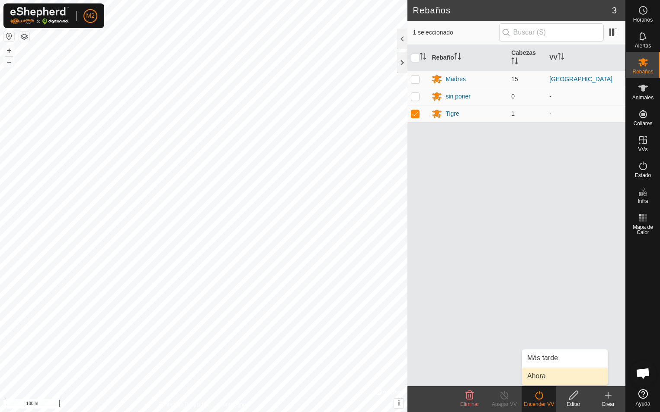
click at [541, 377] on link "Ahora" at bounding box center [565, 376] width 86 height 17
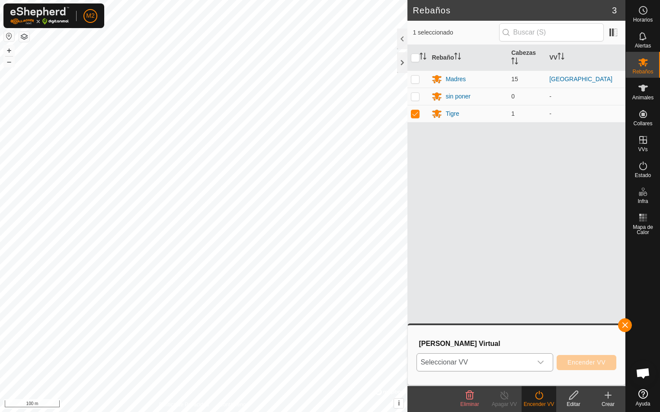
click at [543, 361] on icon "dropdown trigger" at bounding box center [540, 362] width 7 height 7
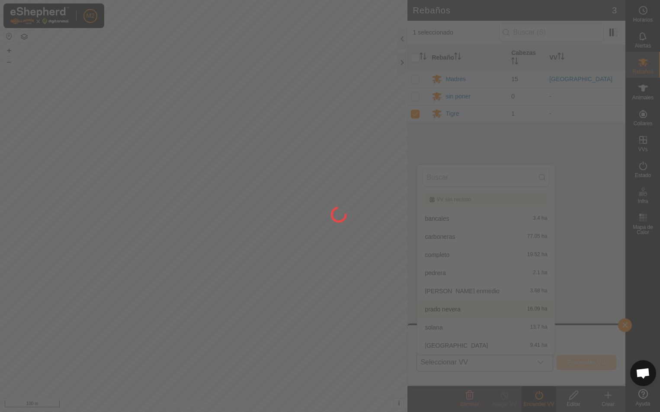
click at [450, 310] on div at bounding box center [330, 206] width 660 height 412
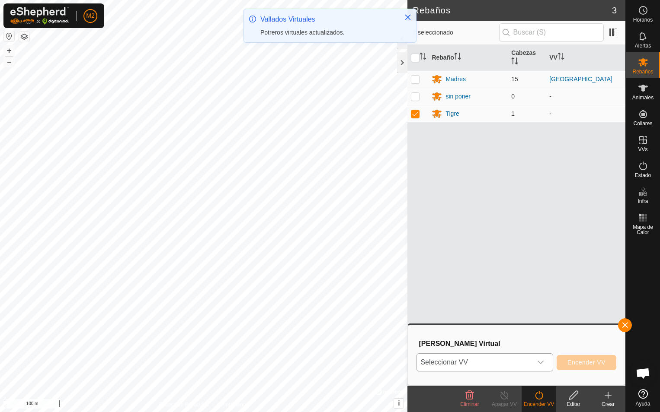
click at [539, 362] on icon "dropdown trigger" at bounding box center [540, 362] width 6 height 3
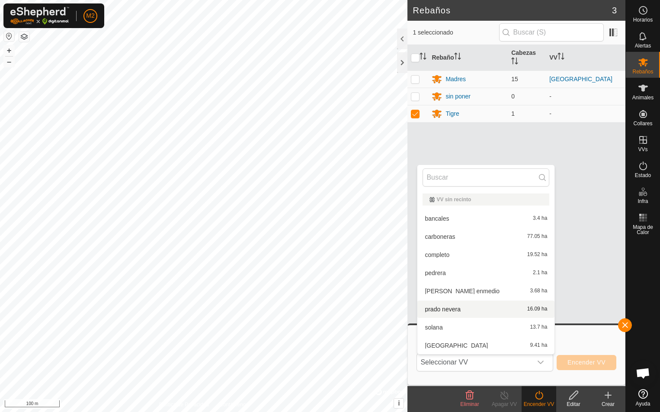
click at [461, 311] on li "prado nevera 16.09 ha" at bounding box center [485, 309] width 137 height 17
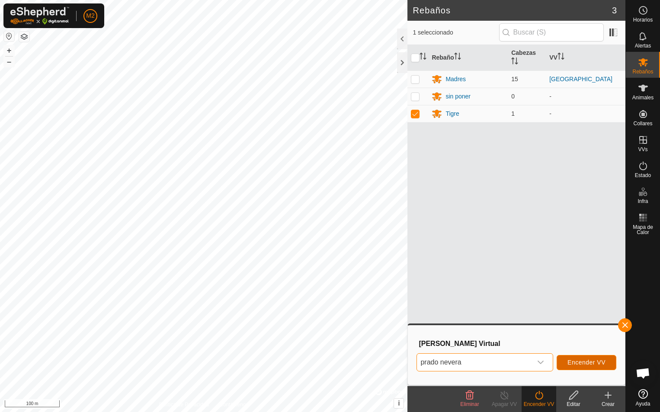
click at [588, 364] on span "Encender VV" at bounding box center [586, 362] width 38 height 7
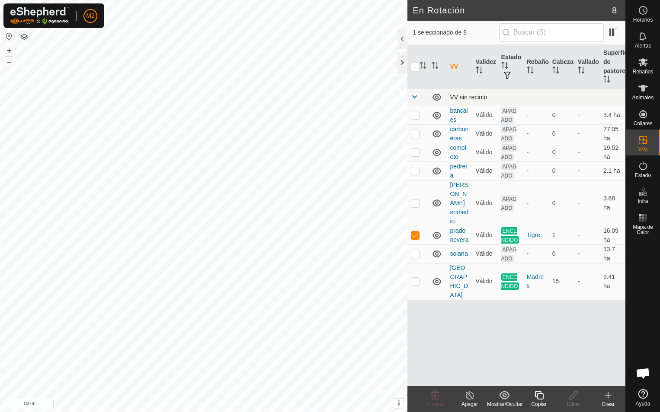
click at [413, 97] on div "En Rotación 8 1 seleccionado de 8 VV Validez Estado Rebaño Cabezas Vallado Supe…" at bounding box center [312, 206] width 625 height 412
checkbox input "true"
click at [467, 397] on icon at bounding box center [469, 395] width 11 height 10
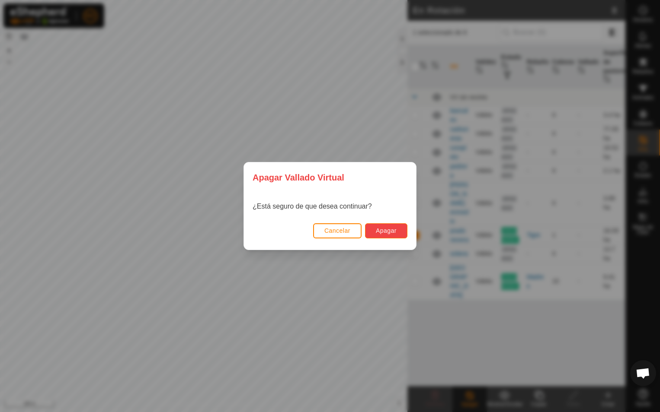
click at [378, 230] on span "Apagar" at bounding box center [386, 230] width 21 height 7
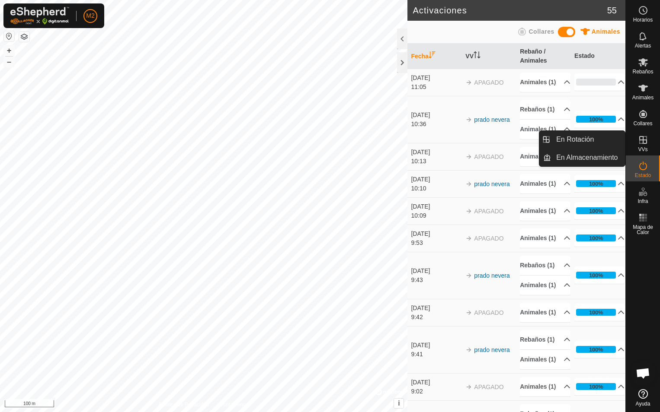
click at [640, 143] on icon at bounding box center [643, 140] width 10 height 10
click at [588, 138] on link "En Rotación" at bounding box center [588, 139] width 74 height 17
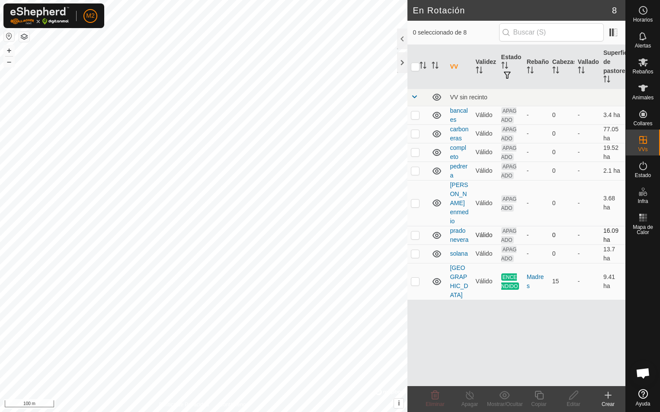
click at [415, 232] on p-checkbox at bounding box center [415, 235] width 9 height 7
checkbox input "true"
click at [575, 399] on icon at bounding box center [573, 395] width 11 height 10
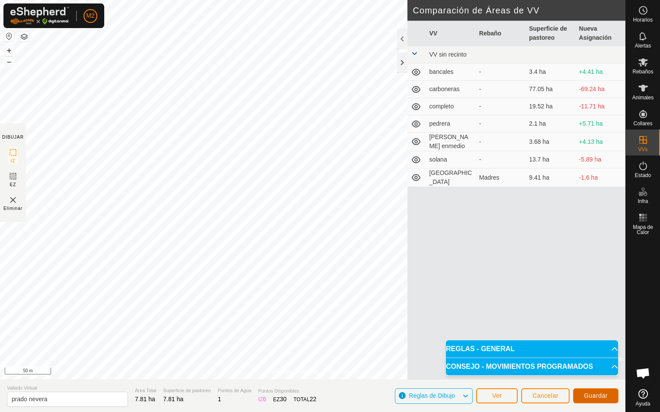
click at [593, 395] on span "Guardar" at bounding box center [596, 396] width 24 height 7
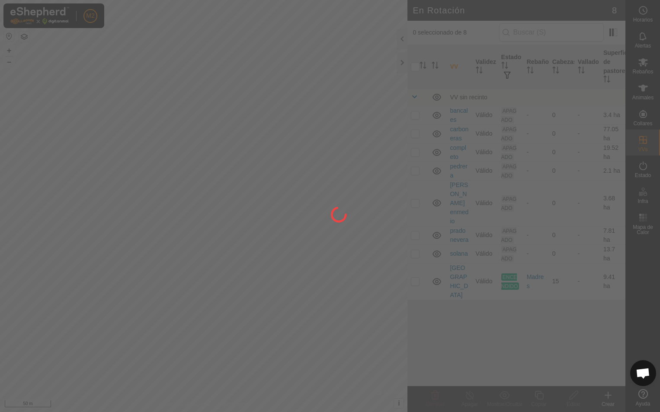
click at [307, 191] on div at bounding box center [330, 206] width 660 height 412
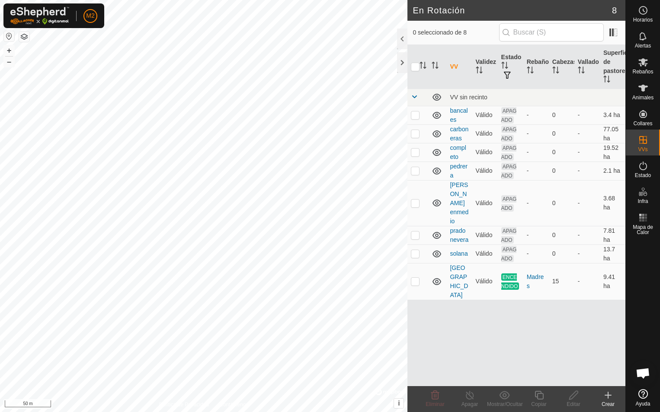
checkbox input "true"
click at [577, 400] on icon at bounding box center [573, 395] width 11 height 10
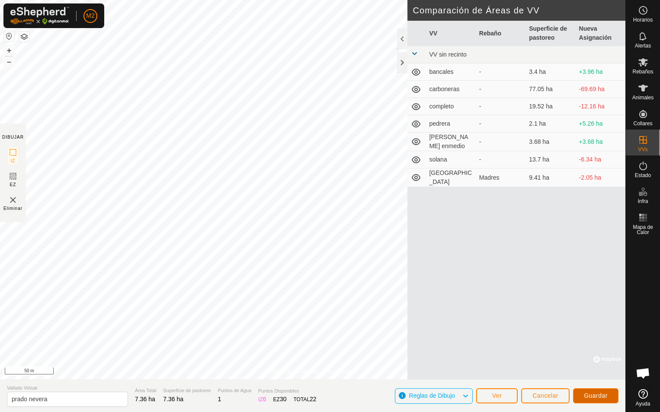
click at [598, 397] on span "Guardar" at bounding box center [596, 396] width 24 height 7
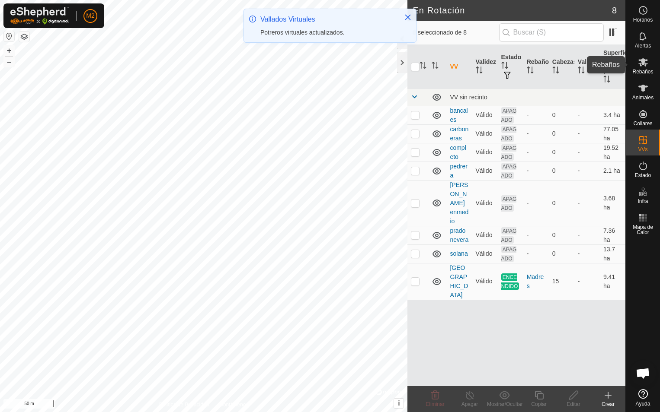
click at [644, 67] on es-mob-svg-icon at bounding box center [643, 62] width 16 height 14
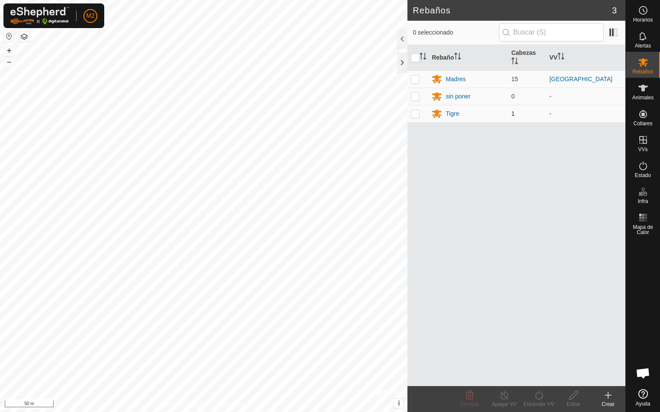
click at [415, 115] on p-checkbox at bounding box center [415, 113] width 9 height 7
checkbox input "true"
click at [534, 399] on icon at bounding box center [538, 395] width 11 height 10
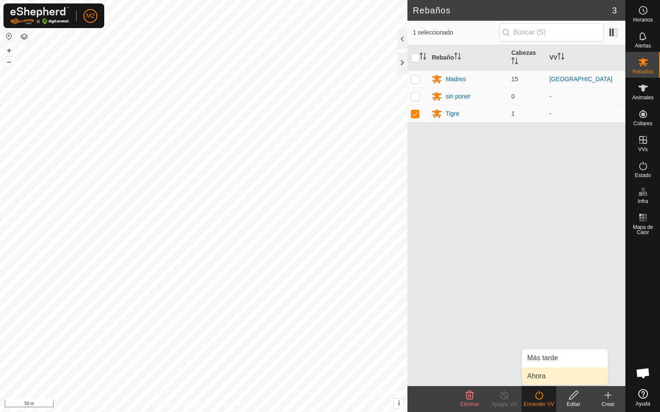
click at [537, 375] on link "Ahora" at bounding box center [565, 376] width 86 height 17
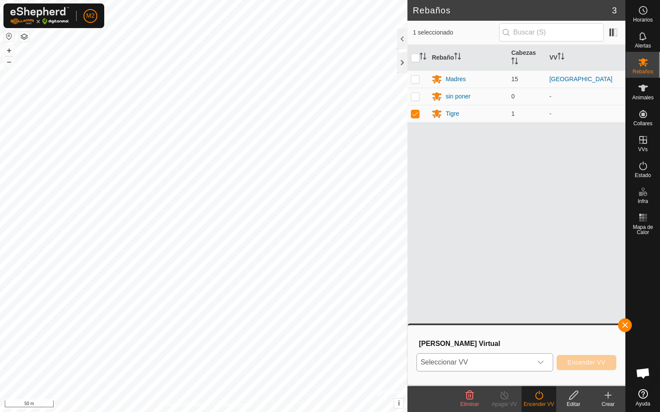
click at [540, 361] on icon "dropdown trigger" at bounding box center [540, 362] width 7 height 7
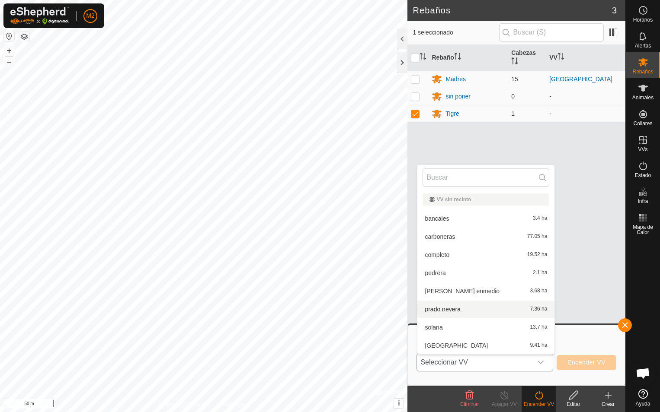
click at [454, 309] on li "prado nevera 7.36 ha" at bounding box center [485, 309] width 137 height 17
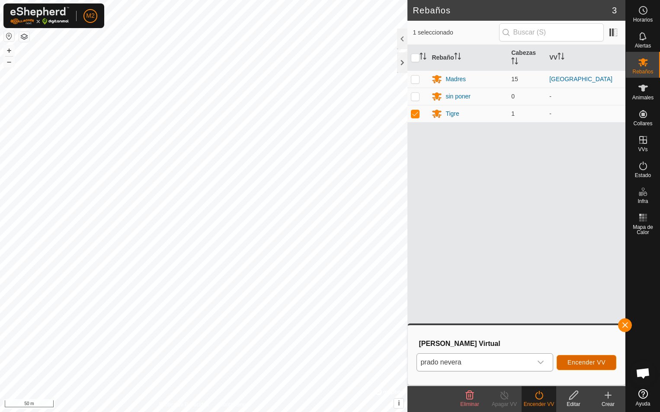
click at [581, 364] on span "Encender VV" at bounding box center [586, 362] width 38 height 7
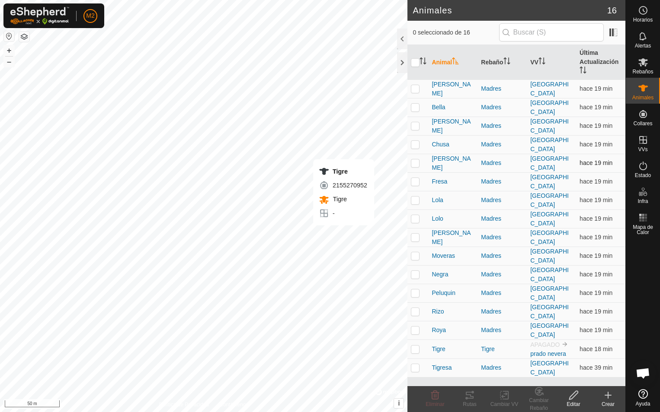
checkbox input "true"
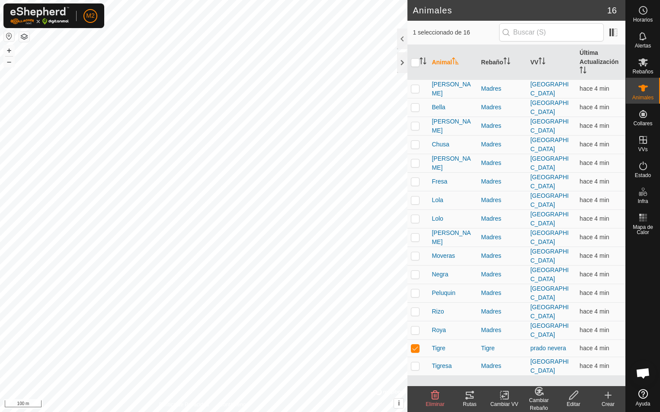
click at [471, 396] on icon at bounding box center [469, 395] width 10 height 10
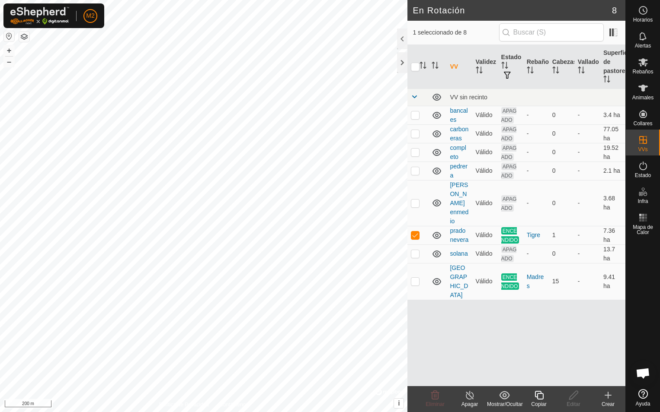
click at [473, 396] on icon at bounding box center [470, 395] width 8 height 9
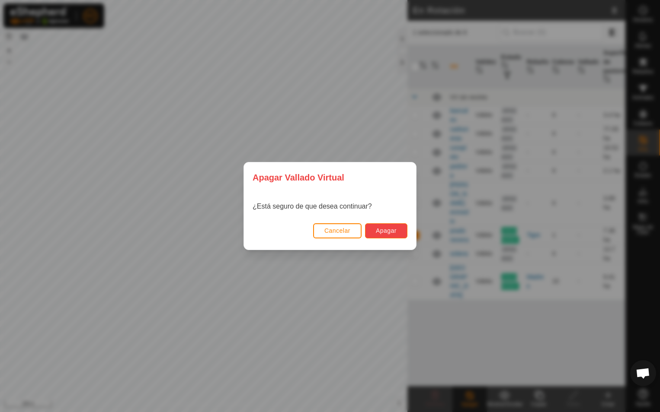
click at [387, 230] on span "Apagar" at bounding box center [386, 230] width 21 height 7
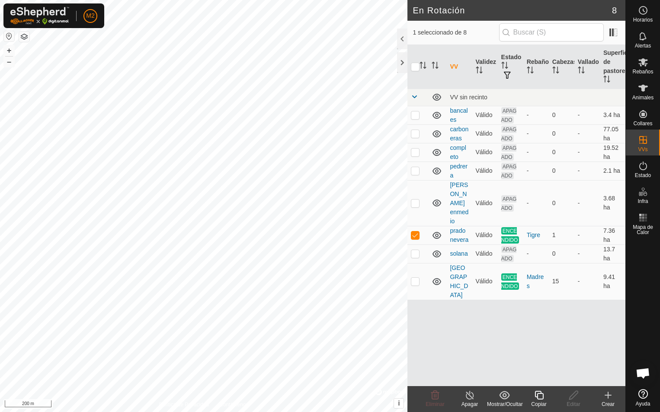
click at [466, 397] on icon at bounding box center [470, 395] width 8 height 9
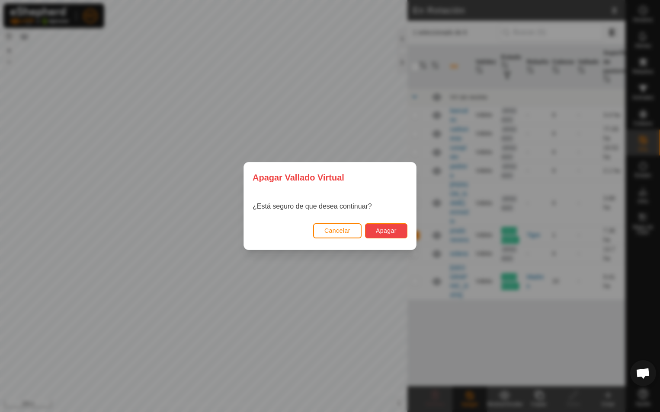
click at [380, 233] on span "Apagar" at bounding box center [386, 230] width 21 height 7
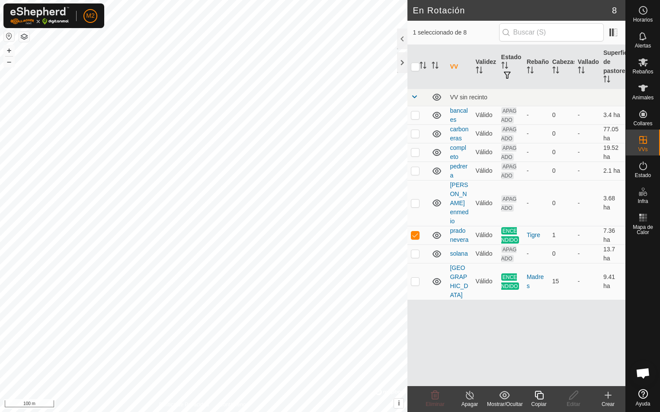
click at [470, 398] on icon at bounding box center [469, 395] width 11 height 10
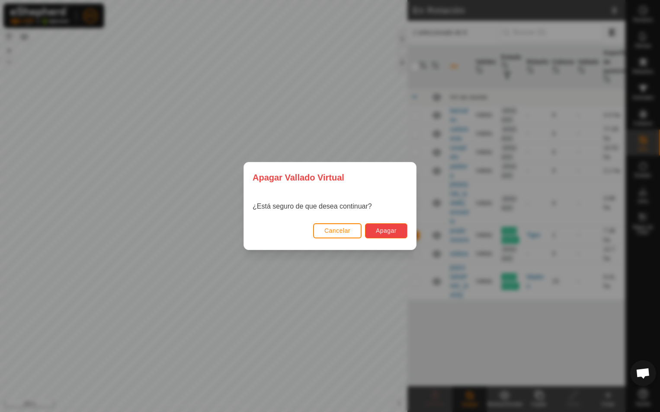
click at [383, 233] on span "Apagar" at bounding box center [386, 230] width 21 height 7
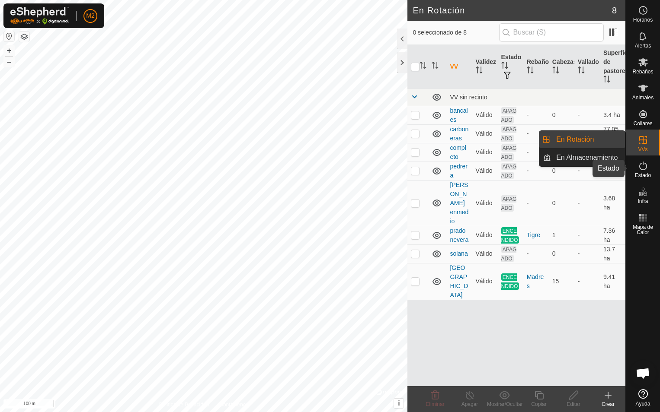
click at [645, 169] on icon at bounding box center [643, 166] width 8 height 9
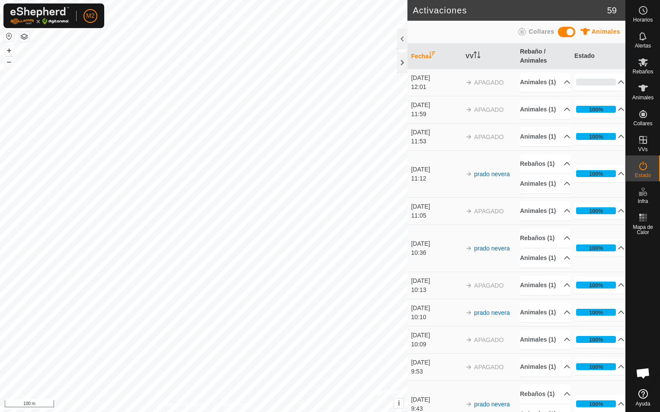
click at [565, 32] on span at bounding box center [566, 32] width 17 height 10
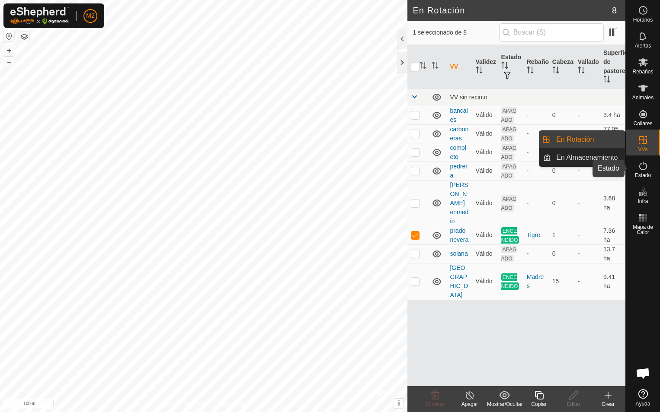
click at [643, 172] on es-activation-svg-icon at bounding box center [643, 166] width 16 height 14
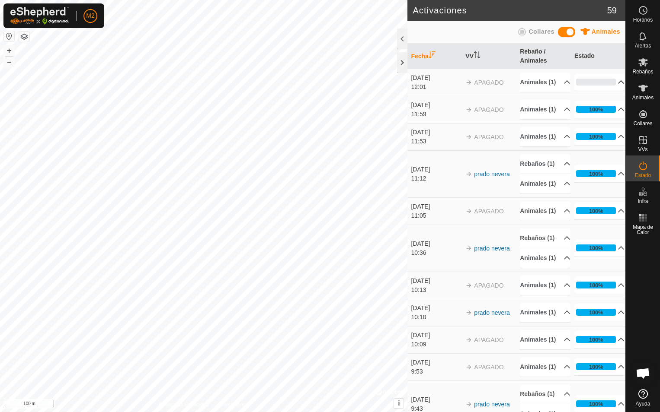
click at [612, 86] on p-accordion-header "0%" at bounding box center [599, 81] width 50 height 17
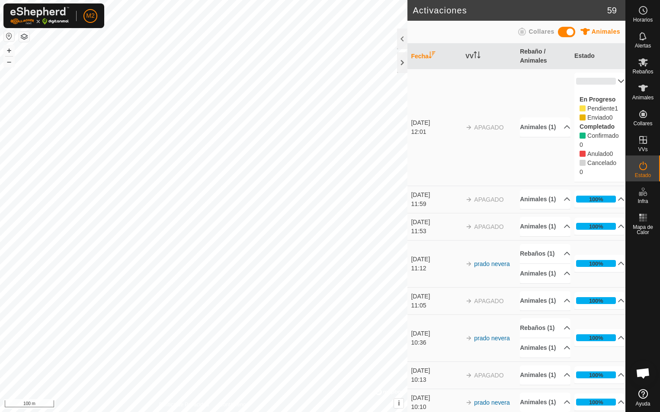
click at [590, 105] on span "Pendiente" at bounding box center [600, 108] width 27 height 7
click at [594, 139] on span "Confirmado" at bounding box center [602, 135] width 31 height 7
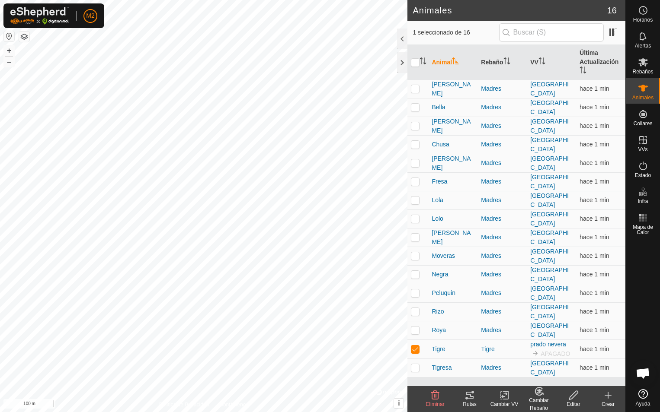
click at [506, 395] on icon at bounding box center [504, 396] width 6 height 6
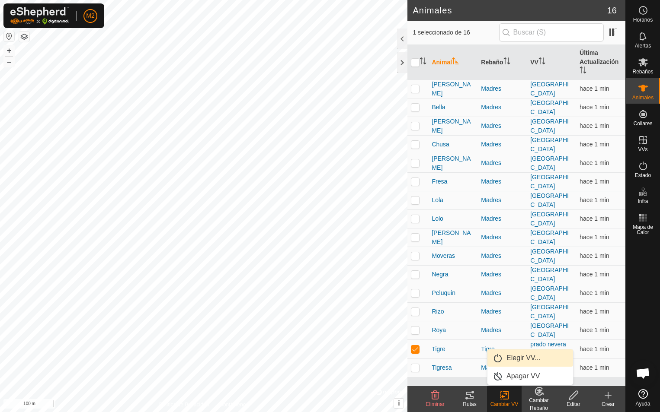
click at [516, 357] on link "Elegir VV..." at bounding box center [530, 358] width 86 height 17
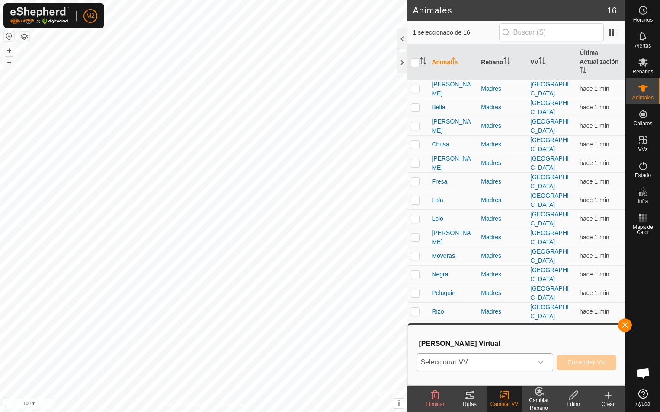
click at [542, 361] on icon "dropdown trigger" at bounding box center [540, 362] width 7 height 7
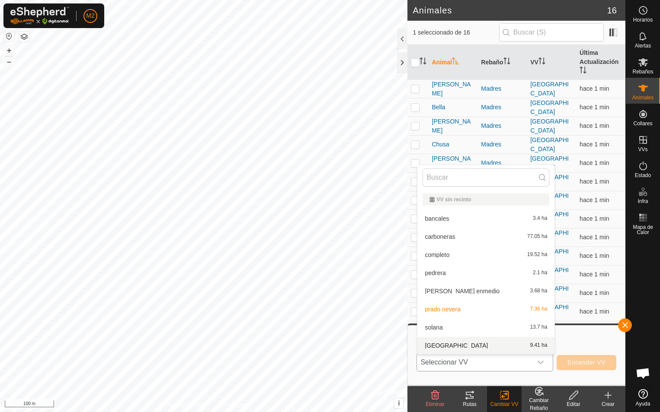
click at [431, 347] on li "umbria 9.41 ha" at bounding box center [485, 345] width 137 height 17
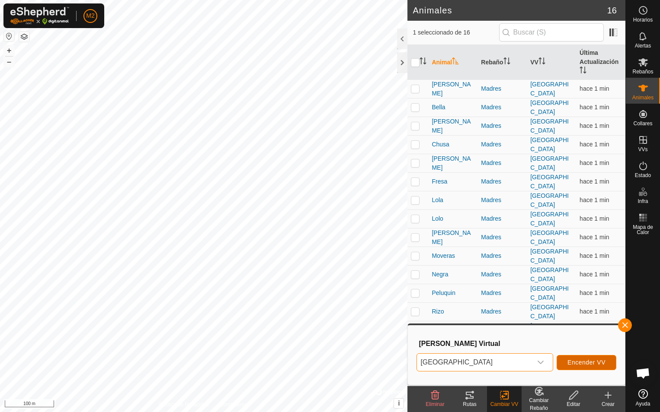
click at [576, 362] on span "Encender VV" at bounding box center [586, 362] width 38 height 7
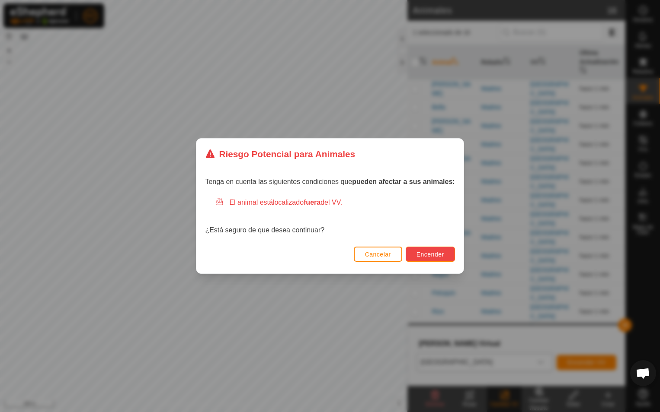
click at [436, 256] on span "Encender" at bounding box center [430, 254] width 28 height 7
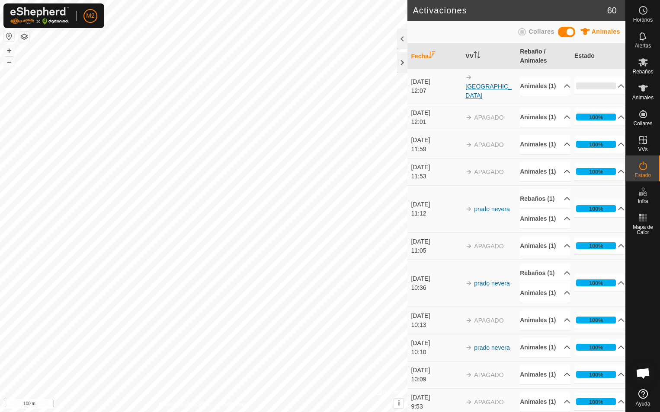
click at [482, 88] on link "[GEOGRAPHIC_DATA]" at bounding box center [488, 91] width 46 height 16
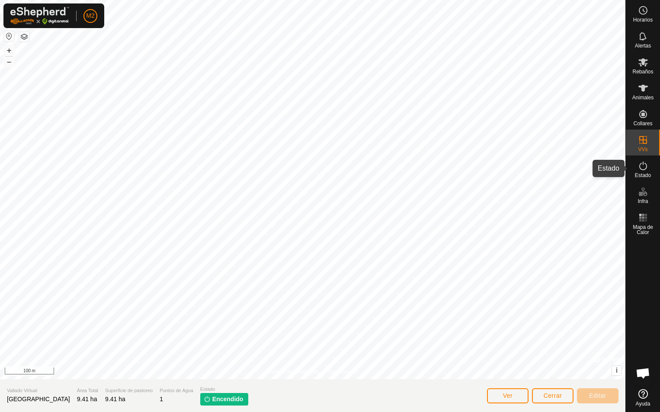
click at [642, 169] on icon at bounding box center [643, 166] width 10 height 10
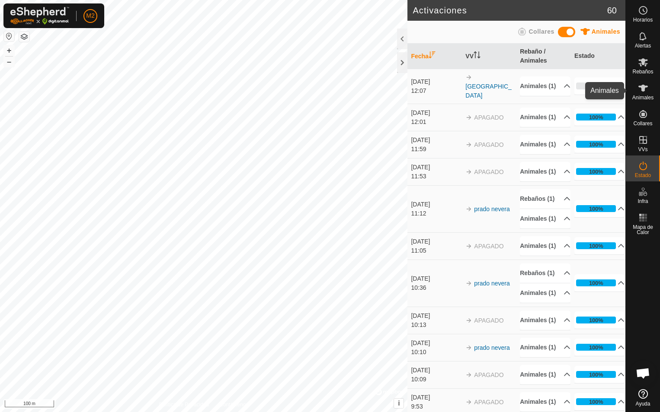
click at [649, 93] on es-animals-svg-icon at bounding box center [643, 88] width 16 height 14
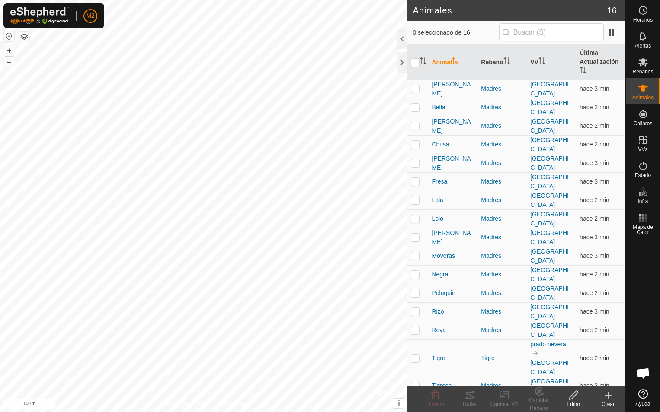
click at [415, 355] on p-checkbox at bounding box center [415, 358] width 9 height 7
checkbox input "true"
click at [539, 401] on div "Cambiar Rebaño" at bounding box center [538, 405] width 35 height 16
click at [508, 396] on icon at bounding box center [506, 396] width 4 height 8
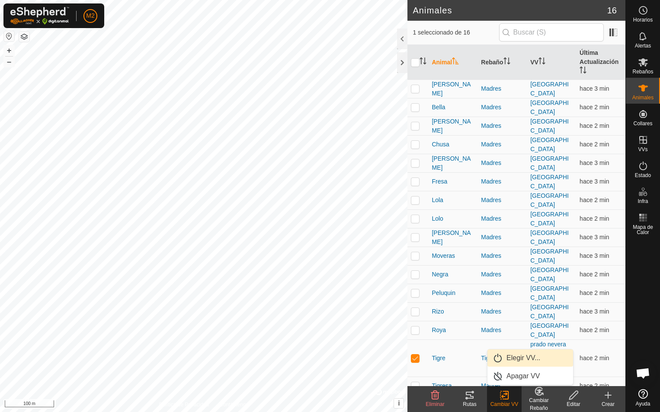
click at [515, 357] on link "Elegir VV..." at bounding box center [530, 358] width 86 height 17
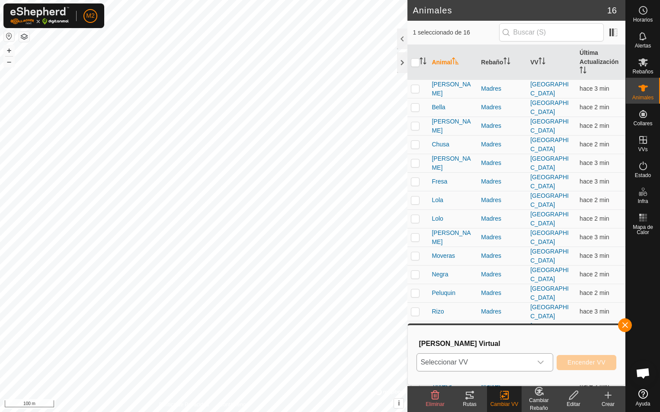
click at [539, 364] on icon "dropdown trigger" at bounding box center [540, 362] width 7 height 7
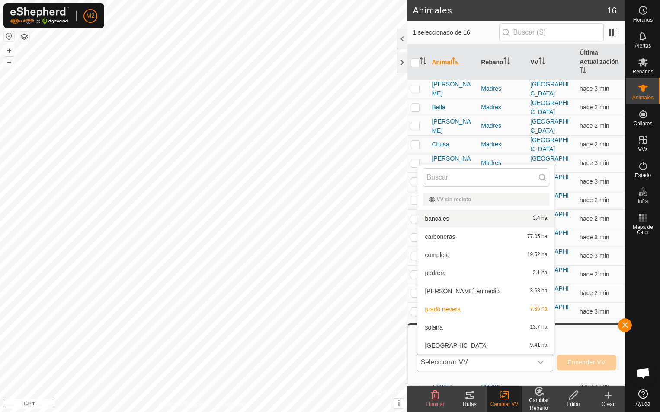
click at [445, 219] on li "bancales 3.4 ha" at bounding box center [485, 218] width 137 height 17
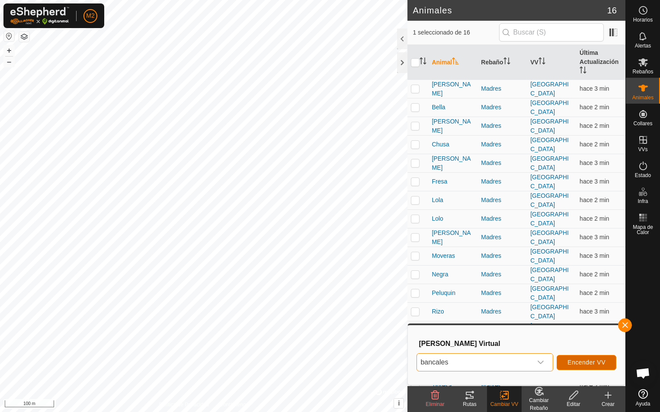
click at [579, 363] on span "Encender VV" at bounding box center [586, 362] width 38 height 7
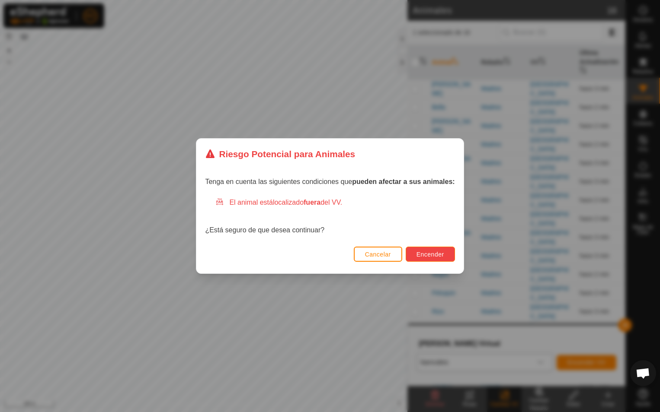
click at [433, 256] on span "Encender" at bounding box center [430, 254] width 28 height 7
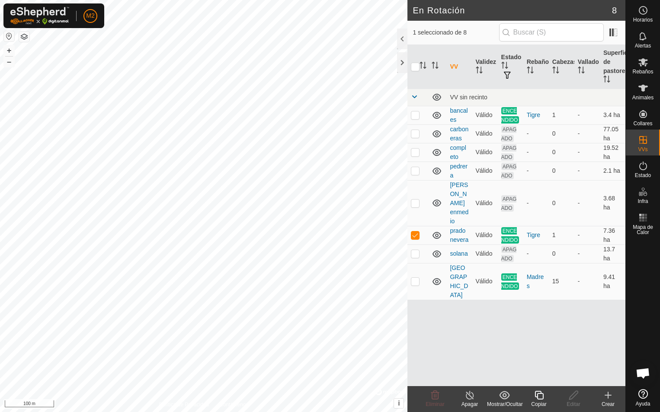
click at [473, 397] on icon at bounding box center [470, 395] width 8 height 9
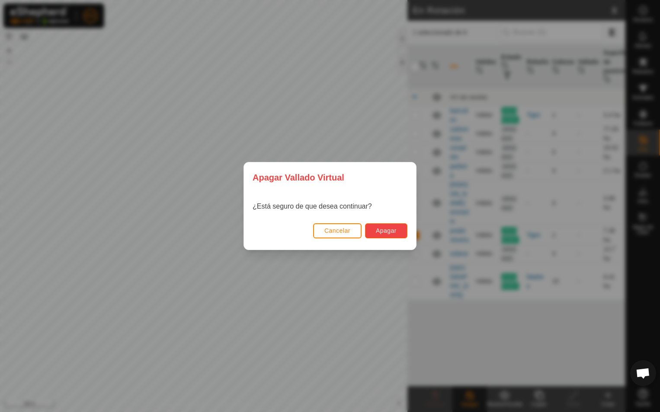
click at [388, 236] on button "Apagar" at bounding box center [386, 231] width 42 height 15
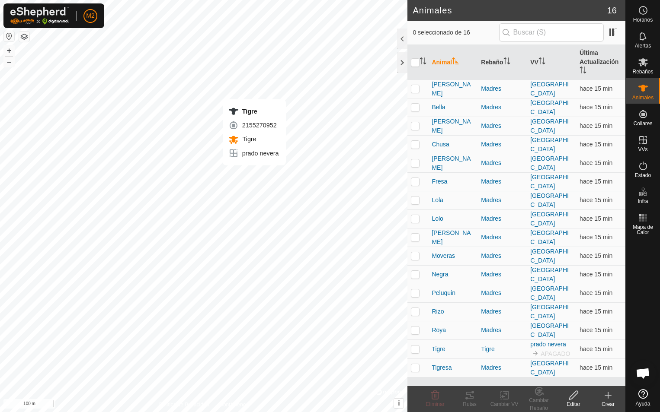
checkbox input "true"
click at [415, 346] on p-checkbox at bounding box center [415, 349] width 9 height 7
click at [506, 400] on icon at bounding box center [504, 395] width 11 height 10
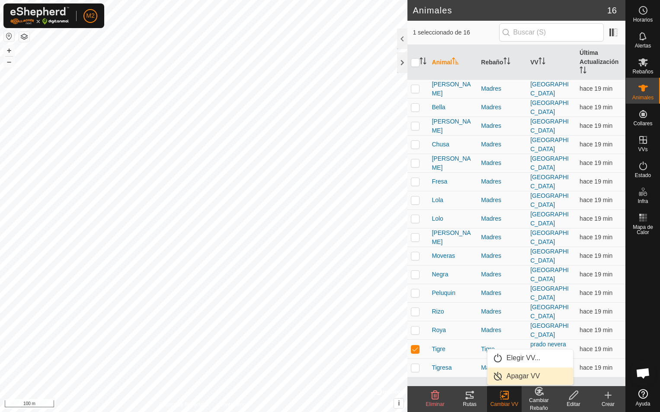
click at [540, 401] on div "Cambiar Rebaño" at bounding box center [538, 405] width 35 height 16
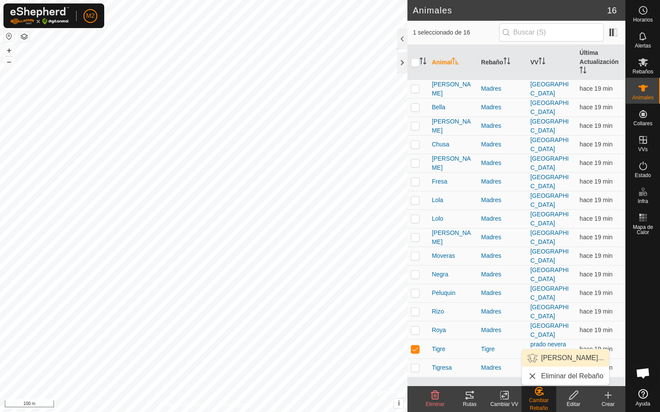
click at [562, 359] on link "Elegir Rebaño..." at bounding box center [565, 358] width 87 height 17
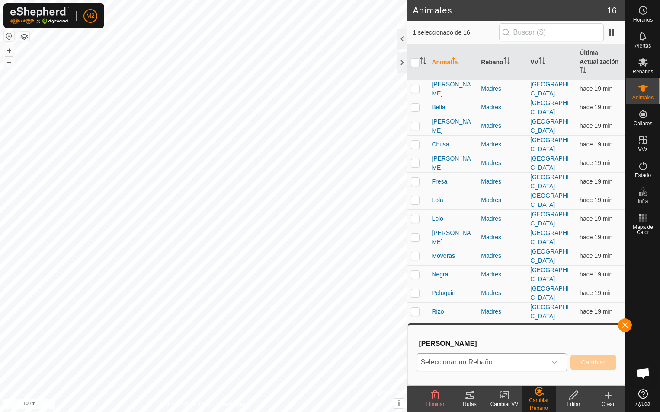
click at [552, 363] on icon "dropdown trigger" at bounding box center [554, 362] width 7 height 7
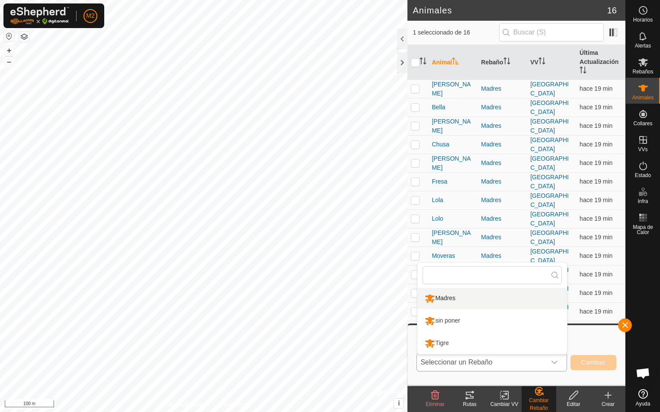
click at [451, 300] on li "Madres" at bounding box center [492, 299] width 150 height 22
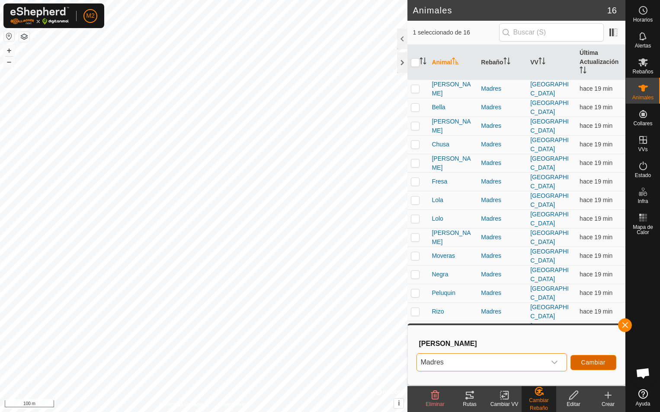
click at [589, 363] on span "Cambiar" at bounding box center [593, 362] width 24 height 7
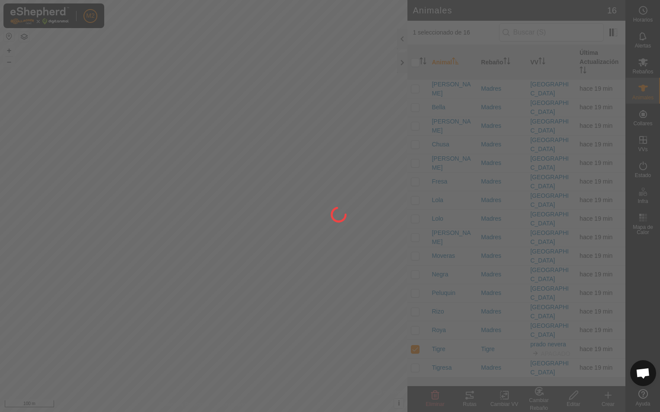
checkbox input "false"
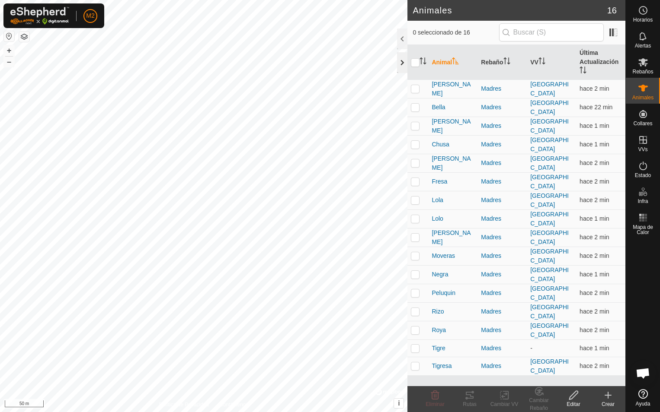
click at [400, 64] on div at bounding box center [402, 62] width 10 height 21
click at [530, 345] on app-display-virtual-paddock-transition "-" at bounding box center [531, 348] width 2 height 7
click at [414, 345] on p-checkbox at bounding box center [415, 348] width 9 height 7
checkbox input "true"
click at [502, 398] on icon at bounding box center [504, 396] width 6 height 6
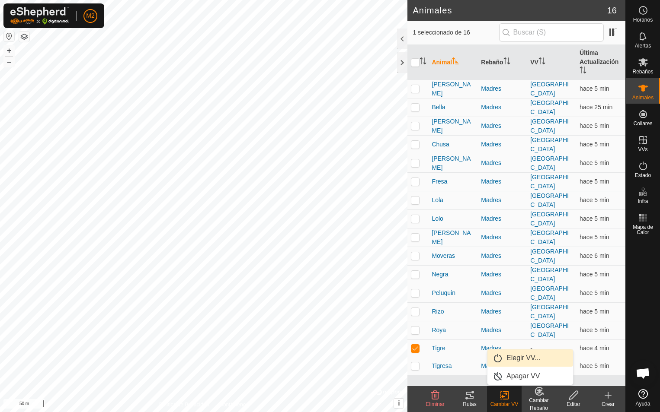
click at [510, 359] on link "Elegir VV..." at bounding box center [530, 358] width 86 height 17
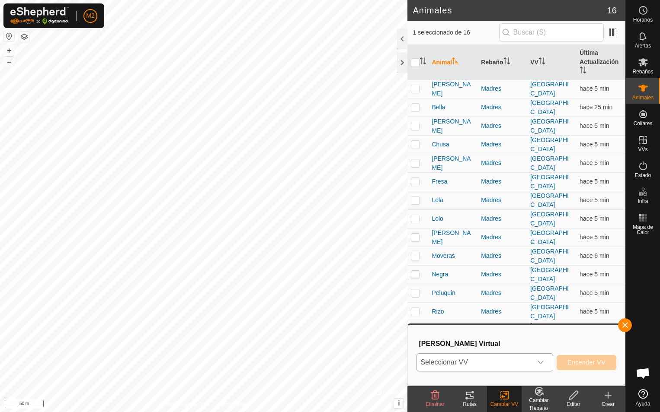
click at [543, 364] on icon "dropdown trigger" at bounding box center [540, 362] width 7 height 7
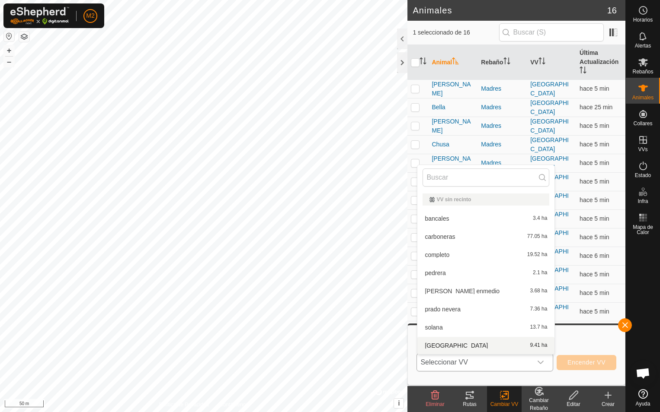
click at [445, 344] on li "umbria 9.41 ha" at bounding box center [485, 345] width 137 height 17
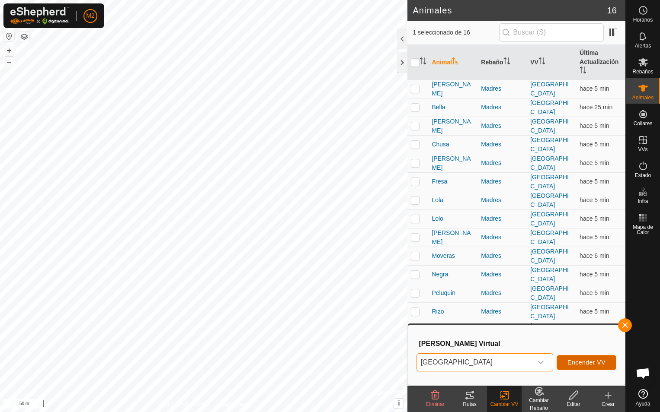
click at [575, 364] on span "Encender VV" at bounding box center [586, 362] width 38 height 7
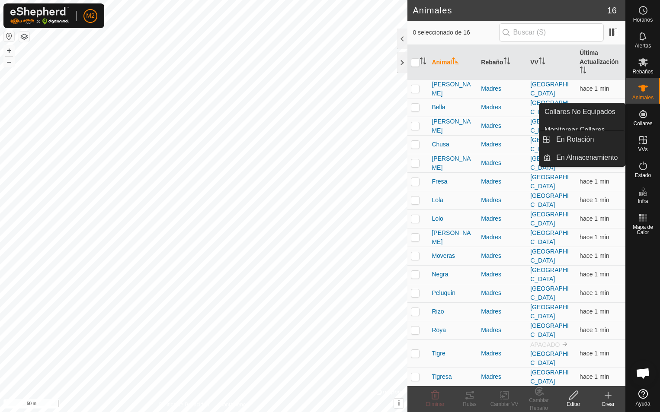
click at [645, 144] on icon at bounding box center [643, 140] width 8 height 8
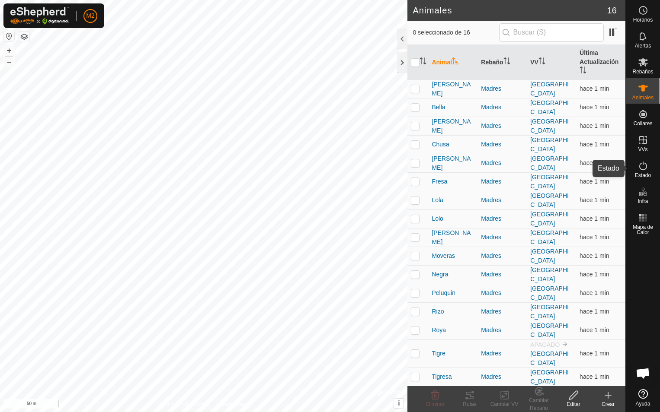
click at [644, 166] on icon at bounding box center [643, 166] width 10 height 10
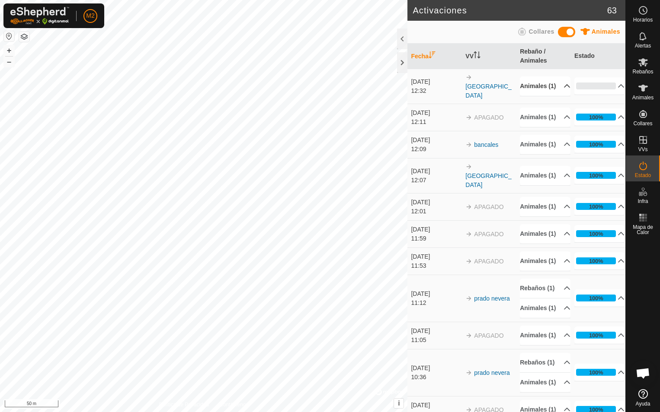
click at [551, 87] on p-accordion-header "Animales (1)" at bounding box center [545, 86] width 50 height 19
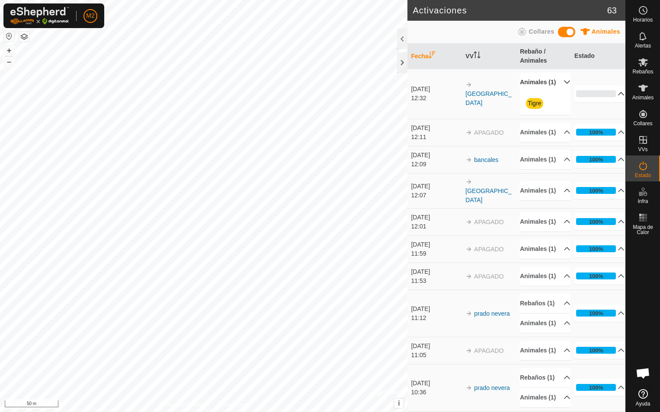
click at [609, 100] on p-accordion-header "0%" at bounding box center [599, 93] width 50 height 17
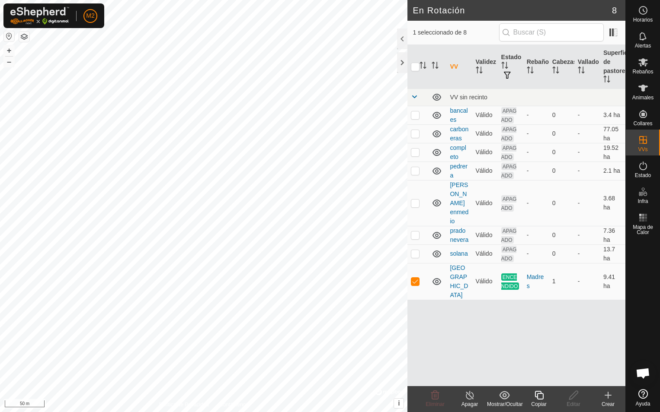
click at [470, 396] on icon at bounding box center [469, 395] width 11 height 10
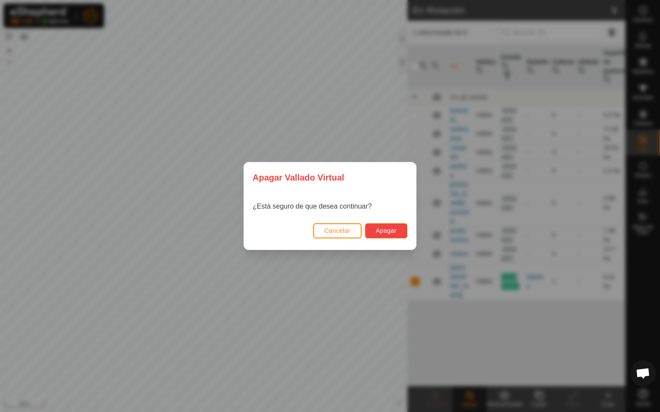
click at [387, 230] on span "Apagar" at bounding box center [386, 230] width 21 height 7
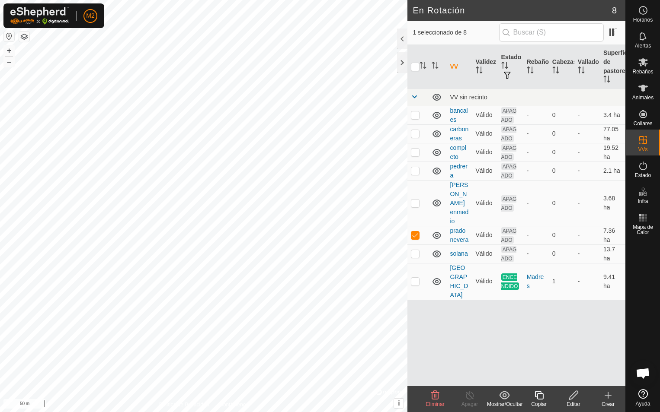
checkbox input "false"
checkbox input "true"
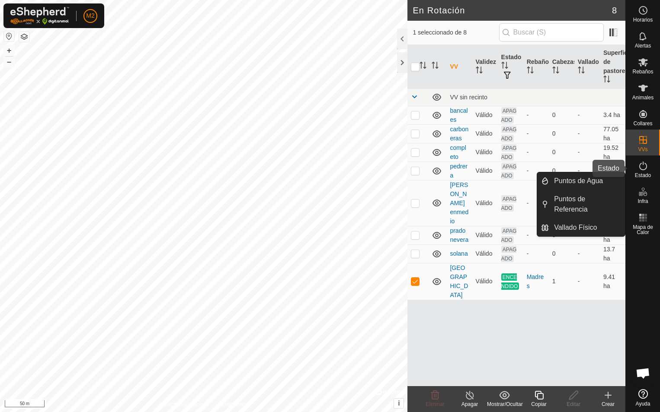
click at [640, 169] on icon at bounding box center [643, 166] width 8 height 9
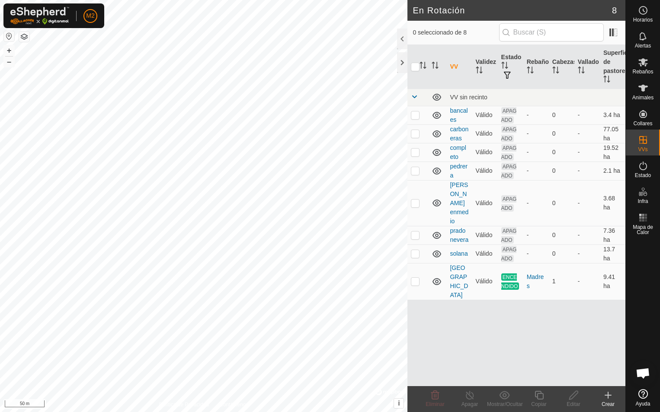
checkbox input "true"
checkbox input "false"
click at [575, 398] on icon at bounding box center [573, 395] width 11 height 10
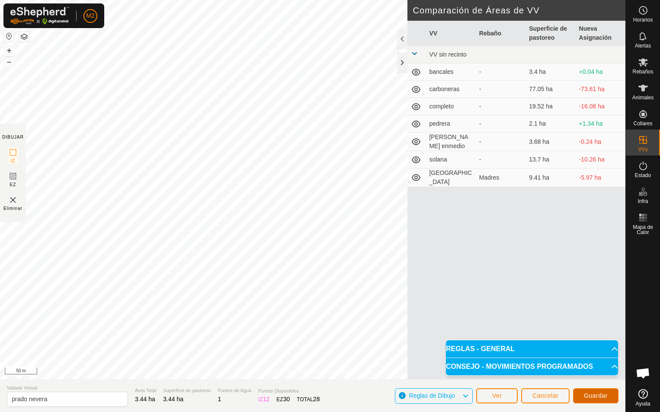
click at [600, 397] on span "Guardar" at bounding box center [596, 396] width 24 height 7
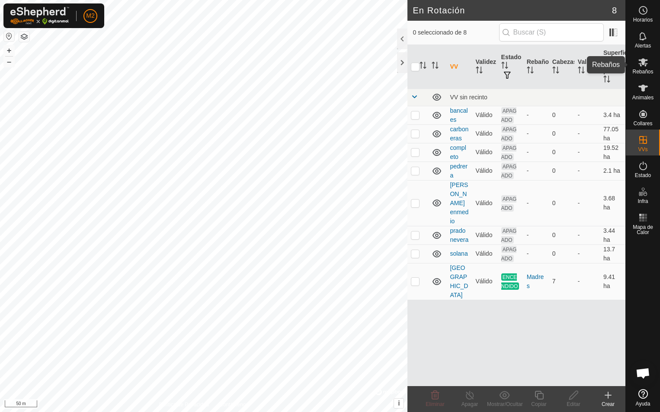
click at [640, 61] on icon at bounding box center [643, 62] width 10 height 8
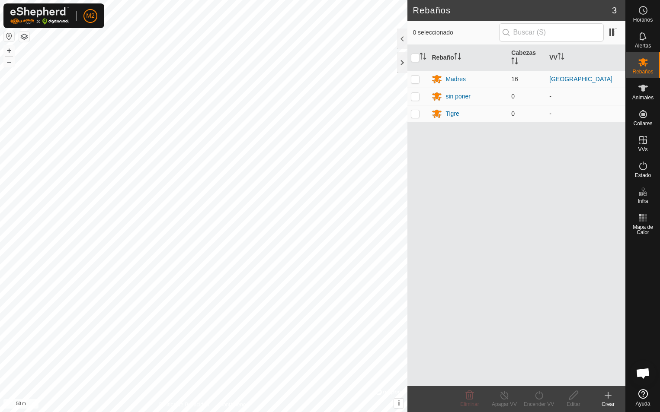
click at [416, 114] on p-checkbox at bounding box center [415, 113] width 9 height 7
checkbox input "true"
click at [416, 81] on p-checkbox at bounding box center [415, 79] width 9 height 7
checkbox input "true"
click at [416, 114] on p-checkbox at bounding box center [415, 113] width 9 height 7
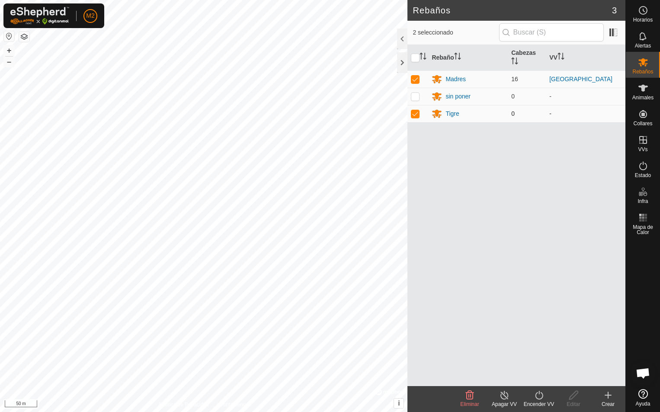
checkbox input "false"
click at [535, 397] on icon at bounding box center [538, 395] width 11 height 10
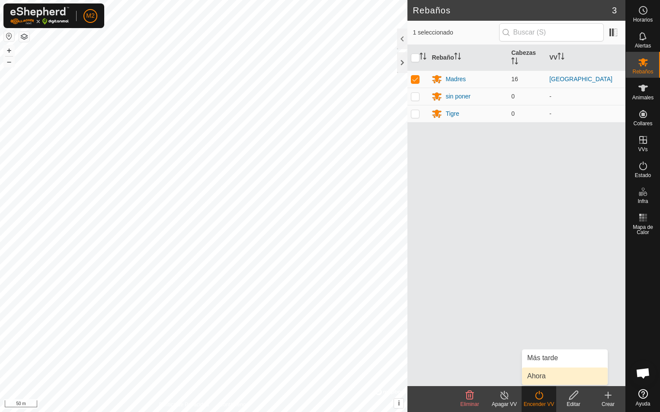
click at [539, 377] on link "Ahora" at bounding box center [565, 376] width 86 height 17
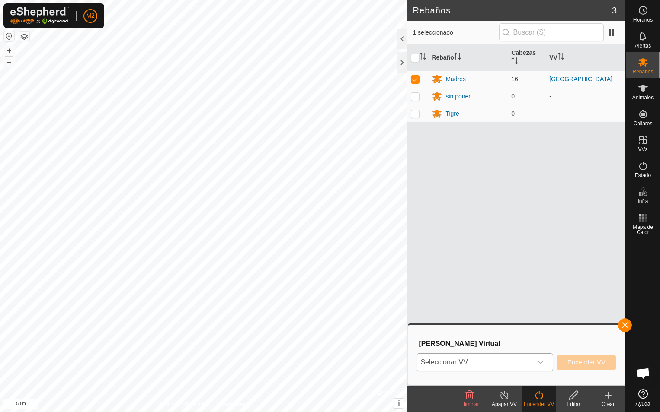
click at [541, 364] on icon "dropdown trigger" at bounding box center [540, 362] width 6 height 3
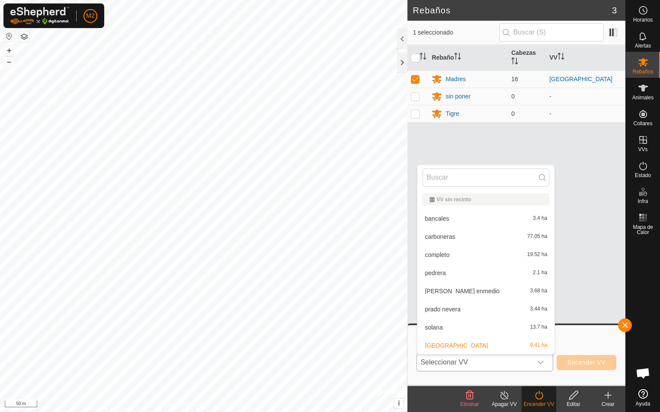
click at [449, 309] on li "prado nevera 3.44 ha" at bounding box center [485, 309] width 137 height 17
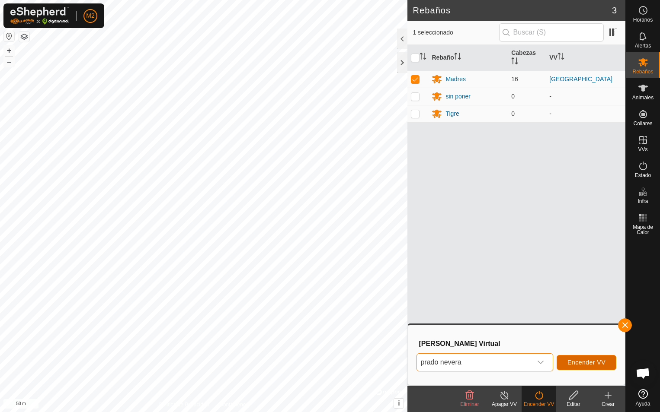
click at [578, 363] on span "Encender VV" at bounding box center [586, 362] width 38 height 7
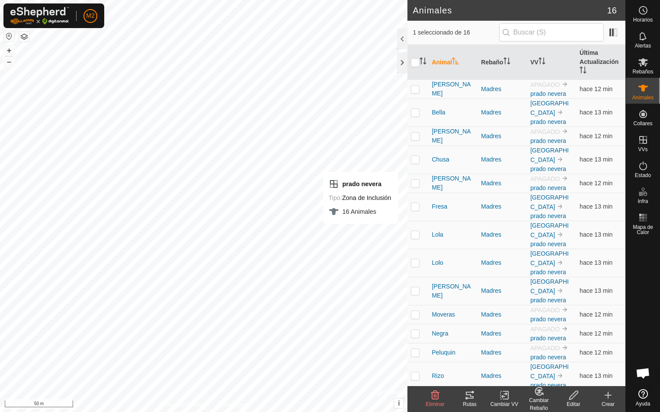
click at [470, 397] on icon at bounding box center [470, 395] width 8 height 7
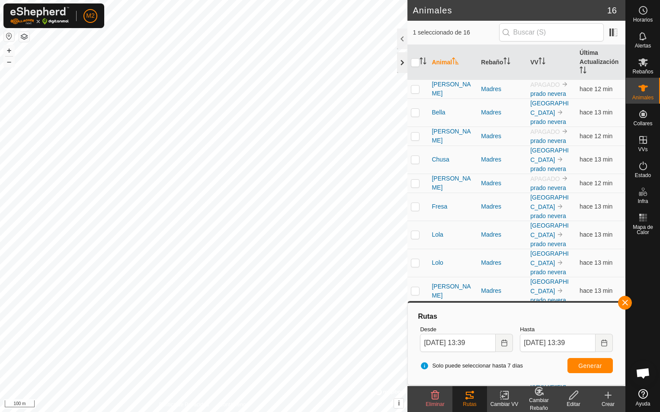
click at [402, 60] on div at bounding box center [402, 62] width 10 height 21
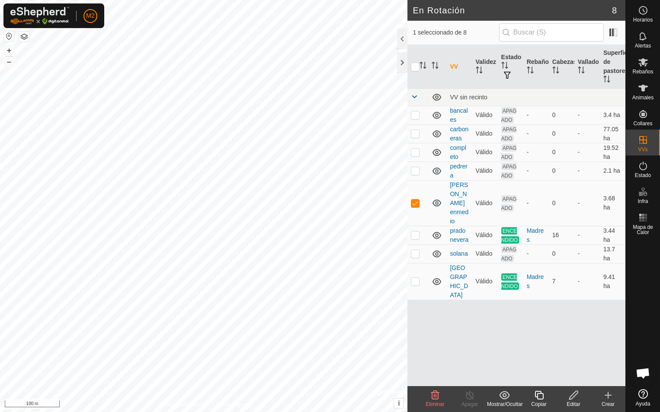
checkbox input "true"
checkbox input "false"
checkbox input "true"
